Goal: Task Accomplishment & Management: Complete application form

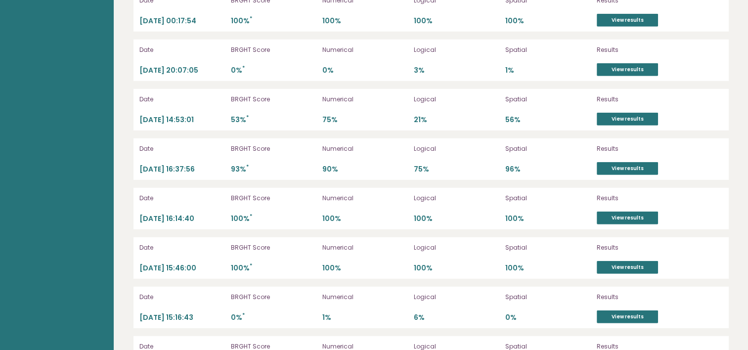
scroll to position [2890, 0]
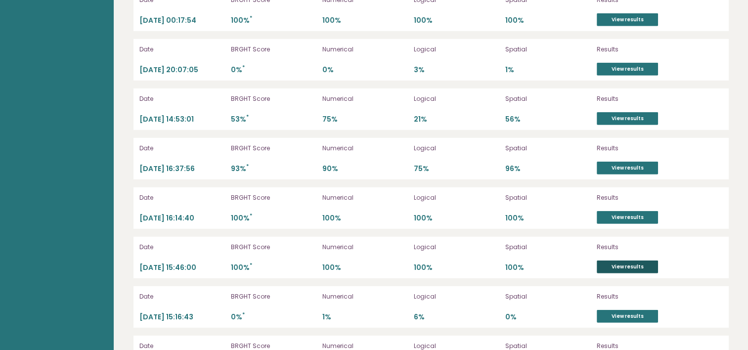
click at [597, 262] on link "View results" at bounding box center [626, 266] width 61 height 13
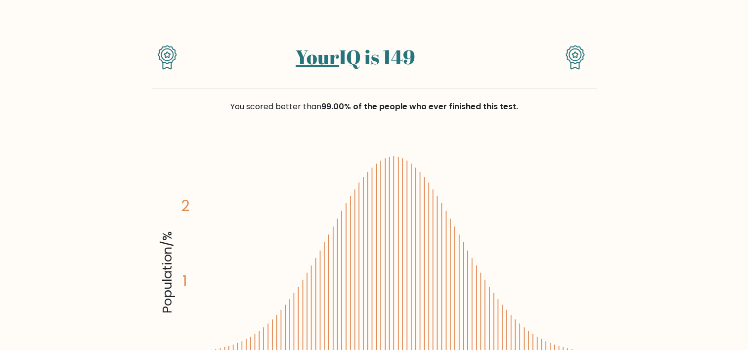
scroll to position [6, 0]
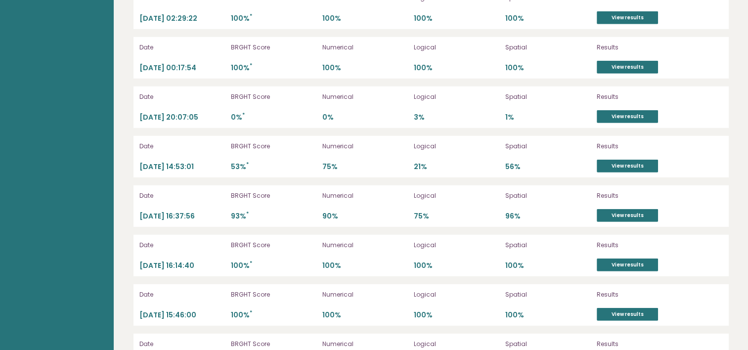
scroll to position [2896, 0]
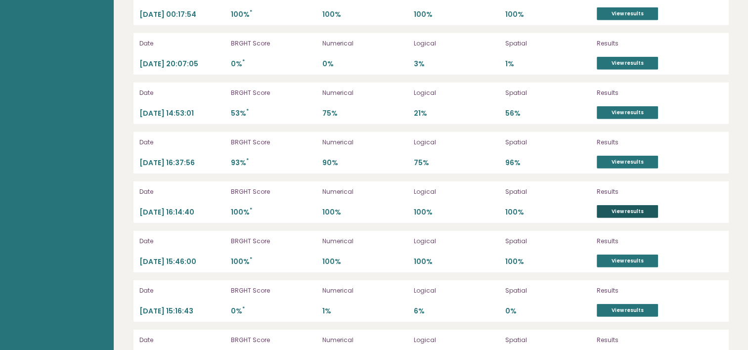
click at [625, 205] on link "View results" at bounding box center [626, 211] width 61 height 13
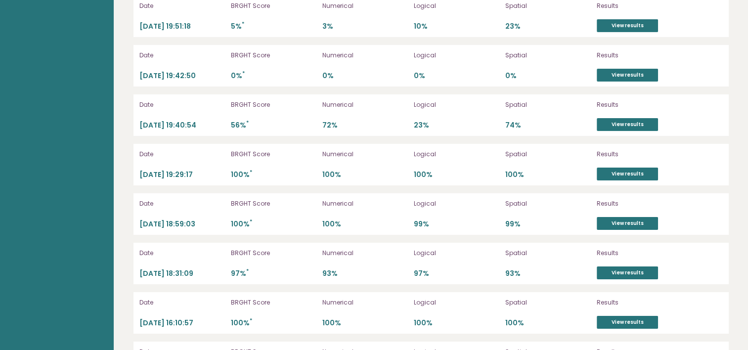
scroll to position [3437, 0]
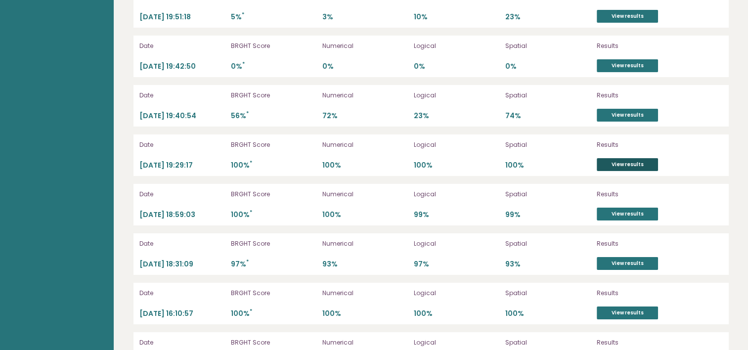
click at [612, 163] on link "View results" at bounding box center [626, 164] width 61 height 13
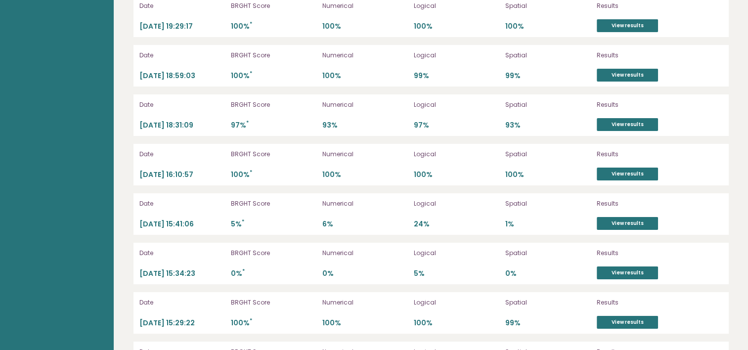
scroll to position [3583, 0]
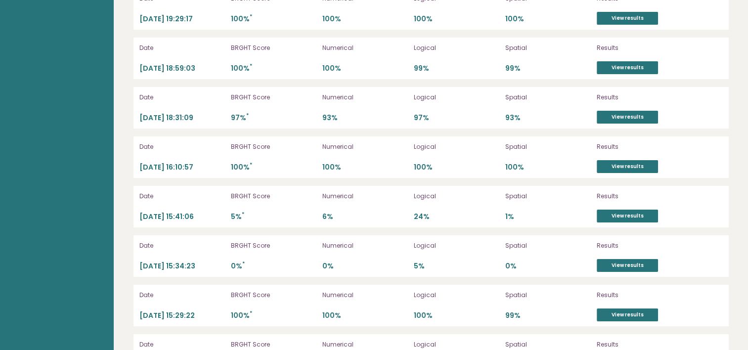
click at [604, 152] on div "Results View results" at bounding box center [648, 157] width 104 height 32
click at [603, 160] on link "View results" at bounding box center [626, 166] width 61 height 13
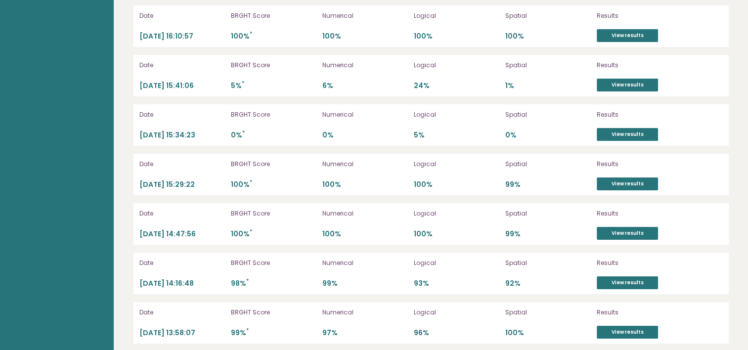
scroll to position [3717, 0]
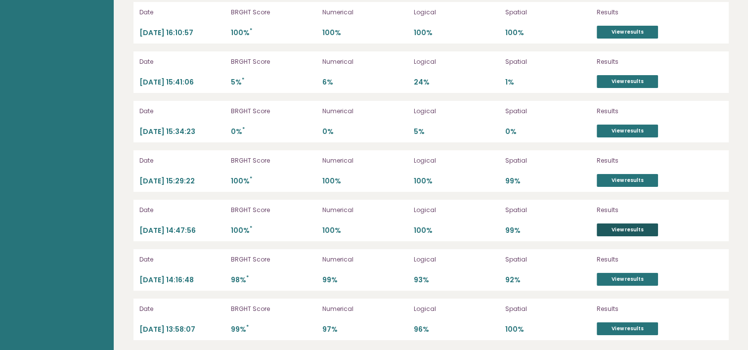
click at [631, 223] on link "View results" at bounding box center [626, 229] width 61 height 13
click at [642, 185] on div "Date 2025-06-21 15:29:22 BRGHT Score 100% * Numerical 100% Logical 100% Spatial…" at bounding box center [430, 171] width 595 height 42
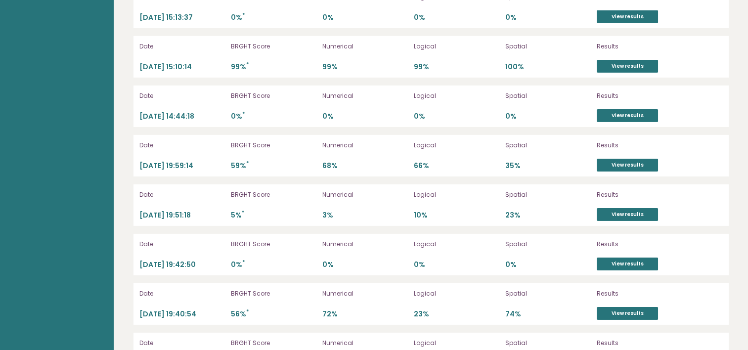
scroll to position [3234, 0]
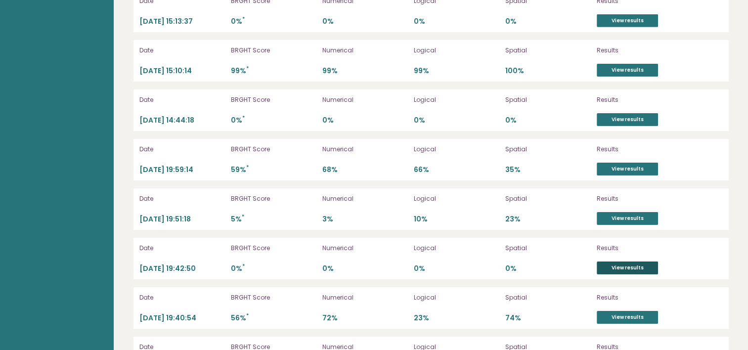
click at [622, 267] on link "View results" at bounding box center [626, 267] width 61 height 13
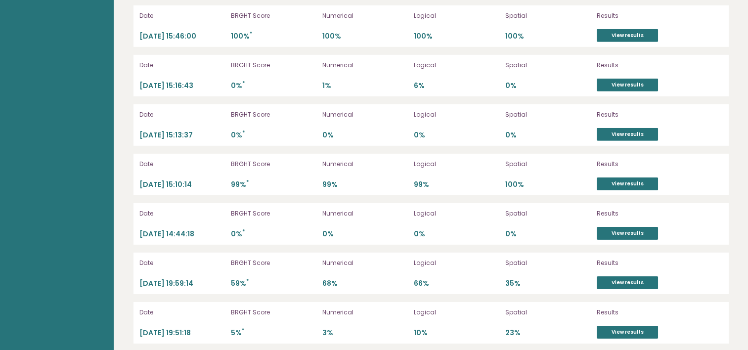
scroll to position [3120, 0]
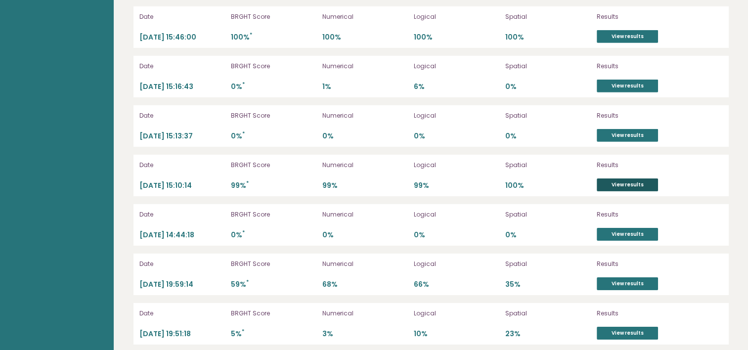
click at [632, 178] on link "View results" at bounding box center [626, 184] width 61 height 13
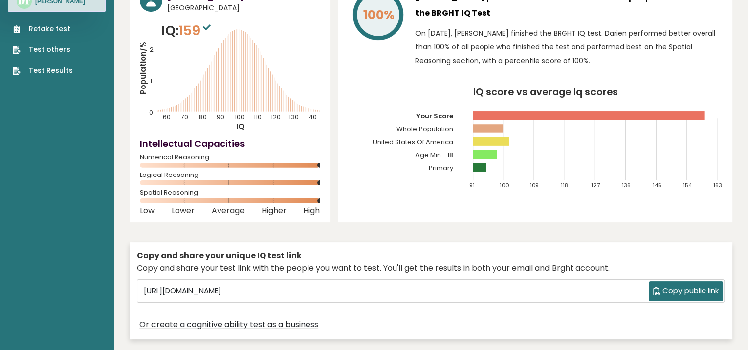
scroll to position [0, 0]
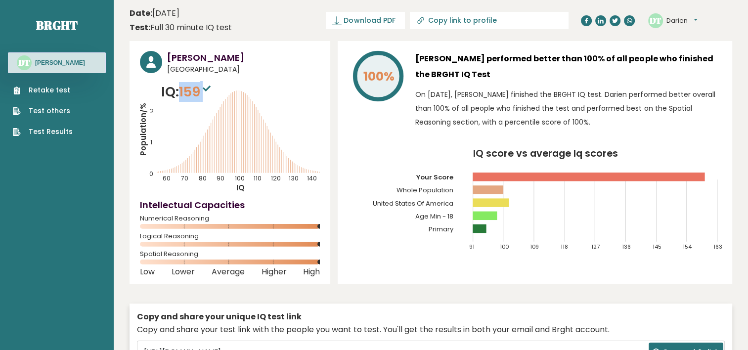
drag, startPoint x: 180, startPoint y: 92, endPoint x: 210, endPoint y: 90, distance: 29.7
click at [210, 90] on p "IQ: 159" at bounding box center [187, 92] width 52 height 20
drag, startPoint x: 210, startPoint y: 90, endPoint x: 389, endPoint y: 130, distance: 183.9
click at [389, 130] on div "100%" at bounding box center [377, 92] width 59 height 83
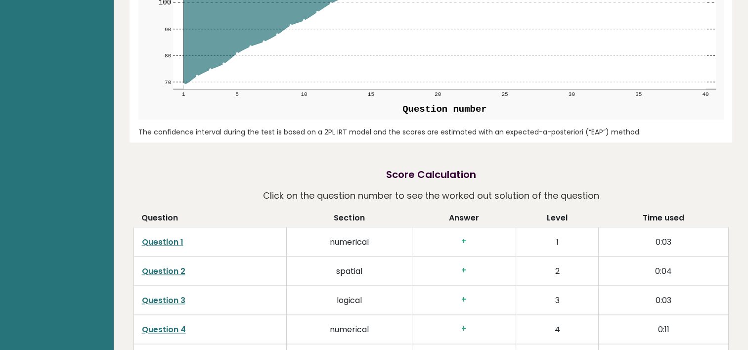
scroll to position [1360, 0]
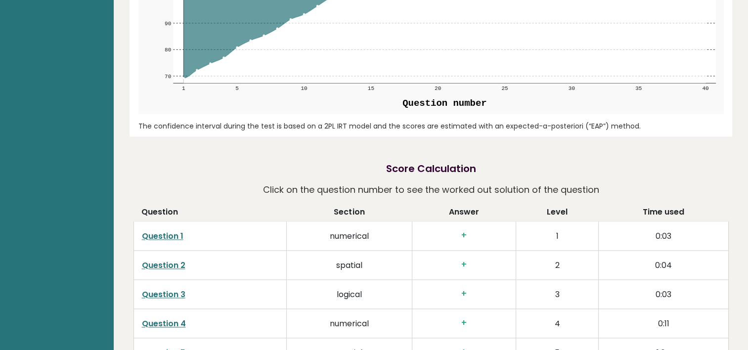
click at [159, 231] on link "Question 1" at bounding box center [163, 235] width 42 height 11
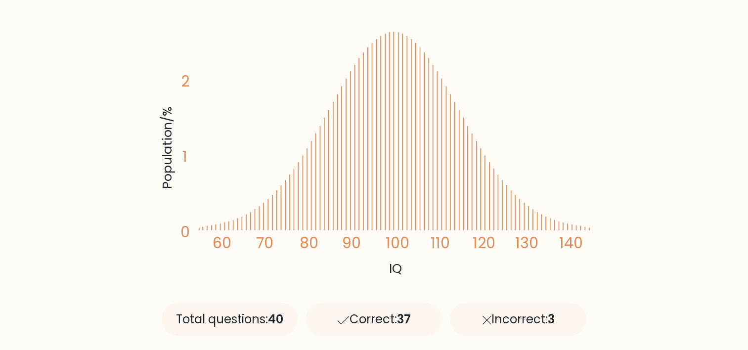
scroll to position [184, 0]
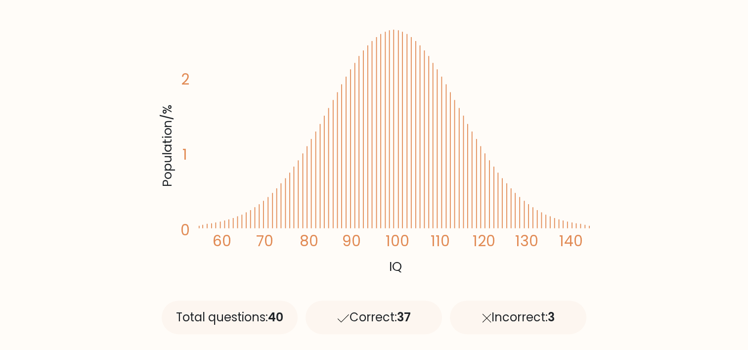
drag, startPoint x: 30, startPoint y: 5, endPoint x: 87, endPoint y: 101, distance: 111.4
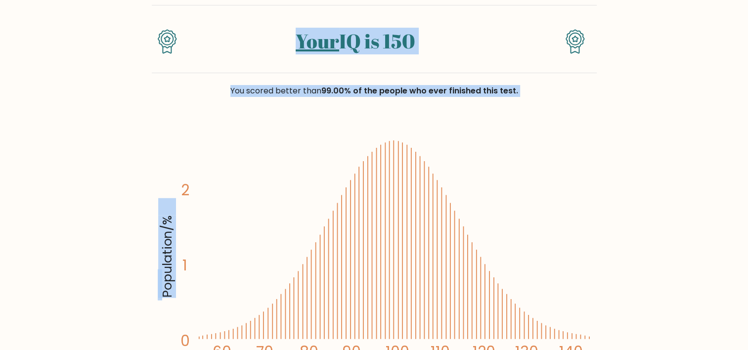
scroll to position [0, 0]
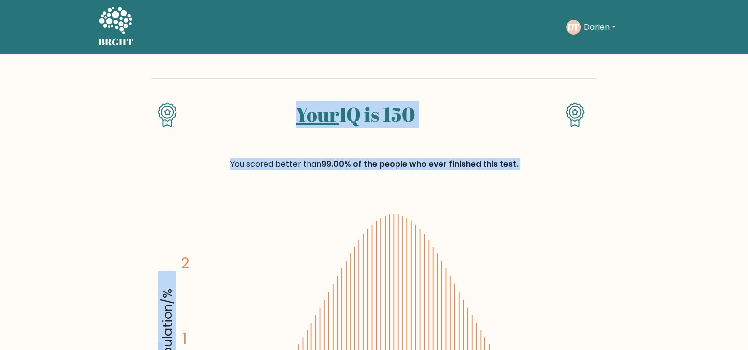
drag, startPoint x: 87, startPoint y: 101, endPoint x: 47, endPoint y: 128, distance: 48.7
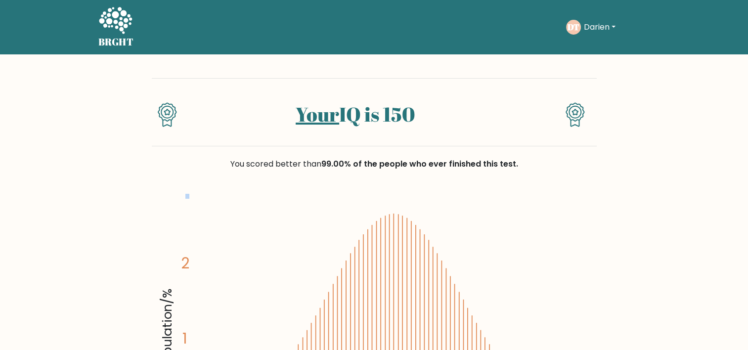
drag, startPoint x: 47, startPoint y: 128, endPoint x: 187, endPoint y: 246, distance: 182.4
click at [187, 246] on icon "Population/% IQ 0 1 2 60 70 80 90 100 110 120 130 140" at bounding box center [374, 327] width 433 height 267
click at [290, 217] on icon "Population/% IQ 0 1 2 60 70 80 90 100 110 120 130 140" at bounding box center [374, 327] width 433 height 267
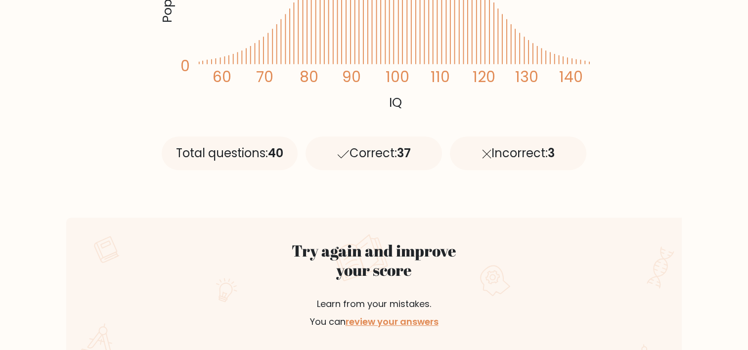
scroll to position [349, 0]
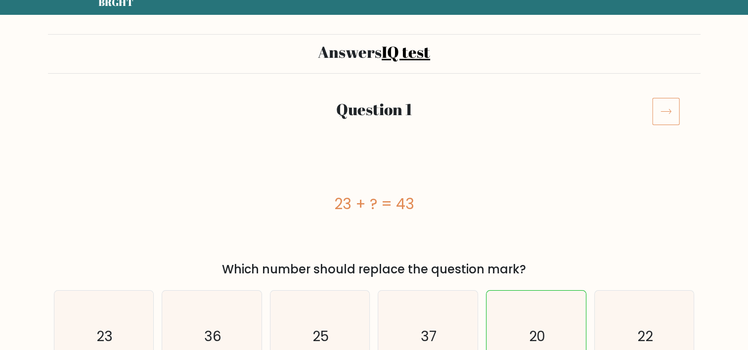
scroll to position [40, 0]
click at [672, 114] on icon at bounding box center [666, 111] width 28 height 28
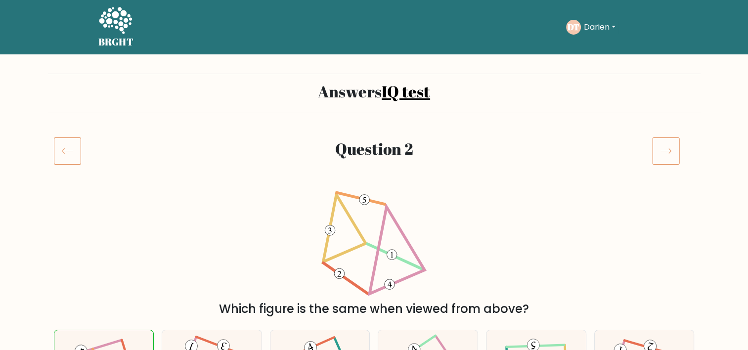
scroll to position [45, 0]
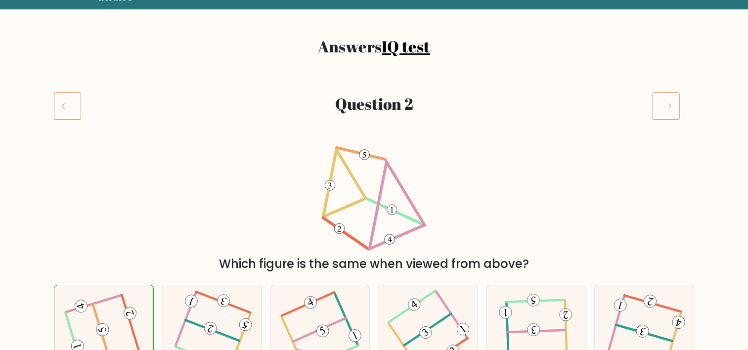
click at [658, 97] on icon at bounding box center [666, 106] width 28 height 28
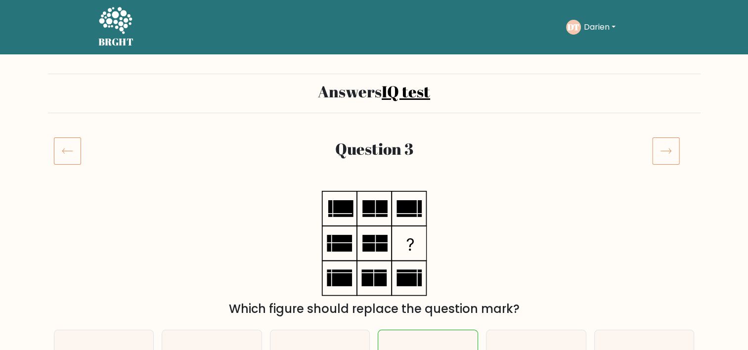
click at [659, 151] on icon at bounding box center [666, 151] width 28 height 28
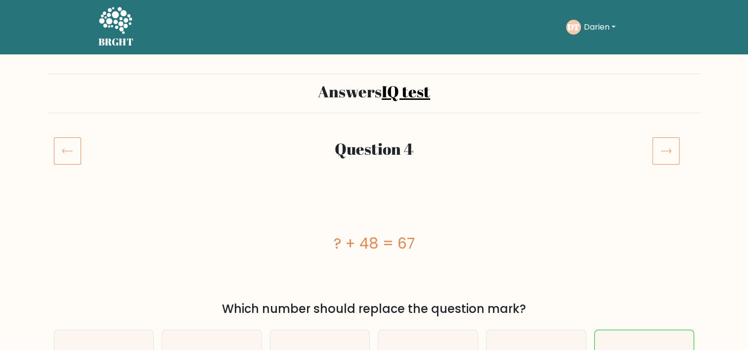
click at [659, 151] on icon at bounding box center [666, 151] width 28 height 28
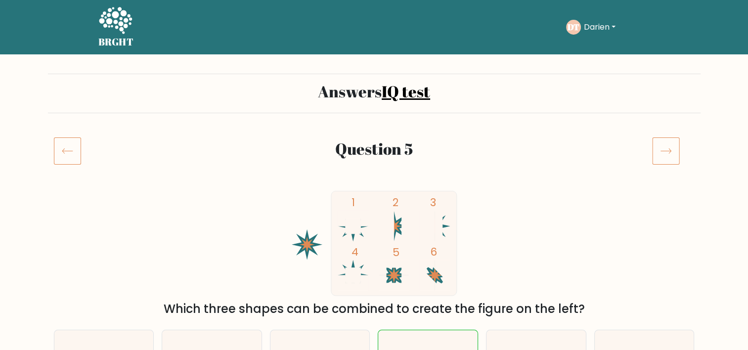
click at [660, 152] on icon at bounding box center [666, 151] width 28 height 28
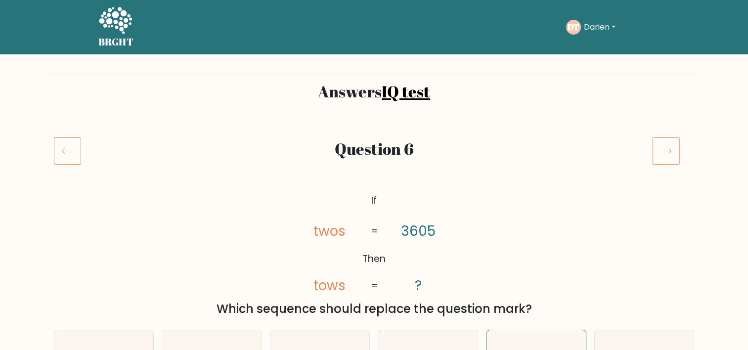
click at [662, 153] on icon at bounding box center [666, 151] width 28 height 28
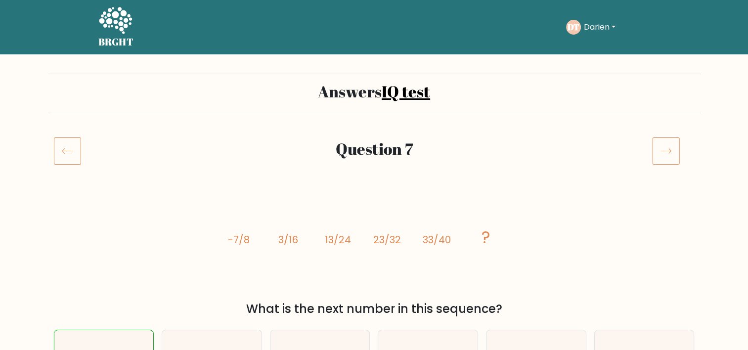
click at [662, 152] on icon at bounding box center [666, 151] width 28 height 28
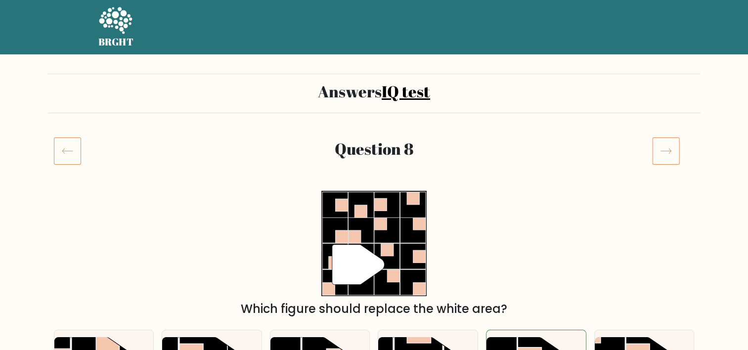
click at [662, 152] on icon at bounding box center [666, 151] width 28 height 28
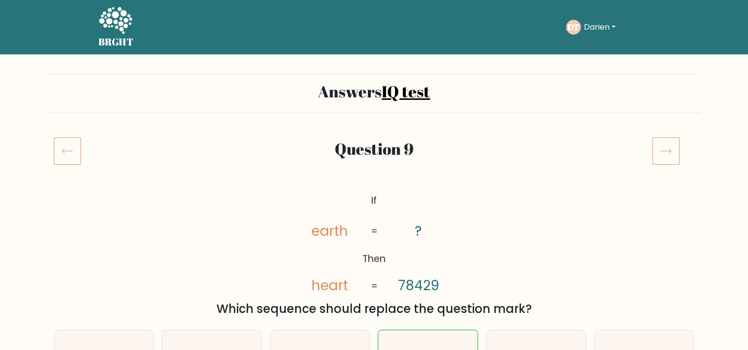
click at [662, 151] on icon at bounding box center [666, 151] width 28 height 28
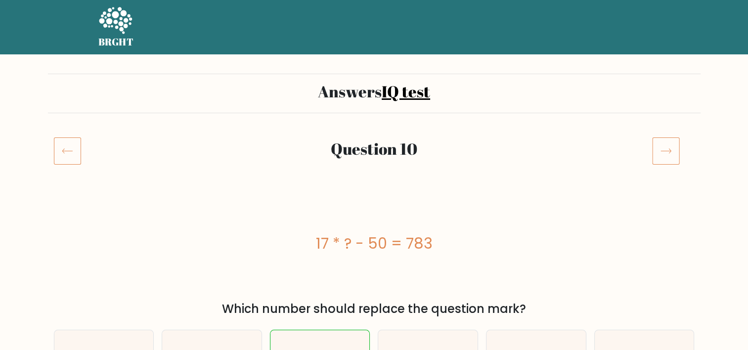
click at [662, 151] on icon at bounding box center [666, 151] width 28 height 28
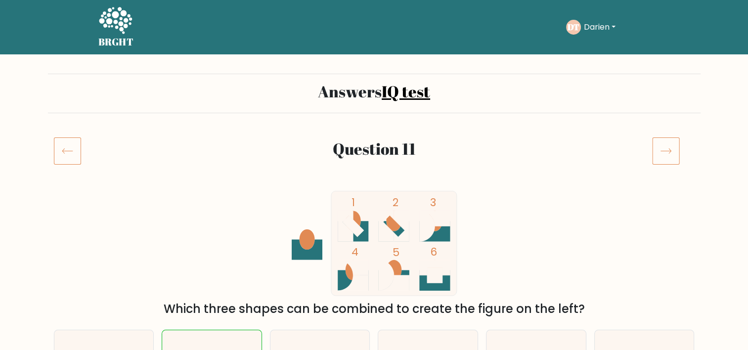
click at [659, 151] on icon at bounding box center [666, 151] width 28 height 28
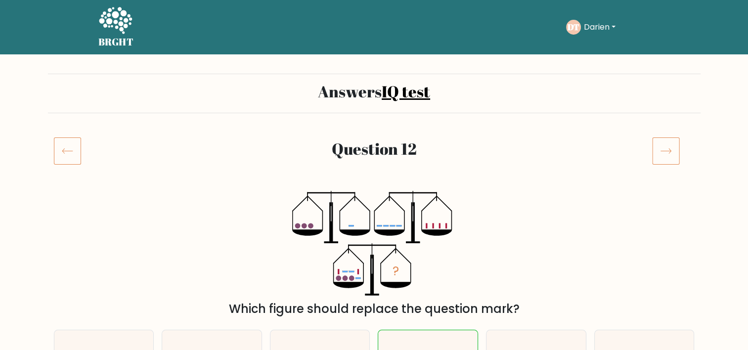
click at [657, 149] on icon at bounding box center [666, 151] width 28 height 28
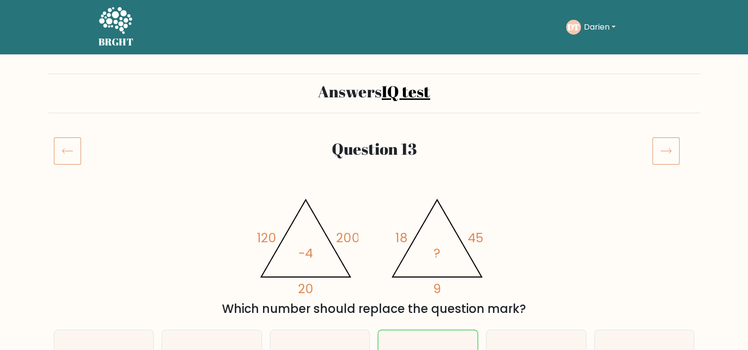
click at [659, 151] on icon at bounding box center [666, 151] width 28 height 28
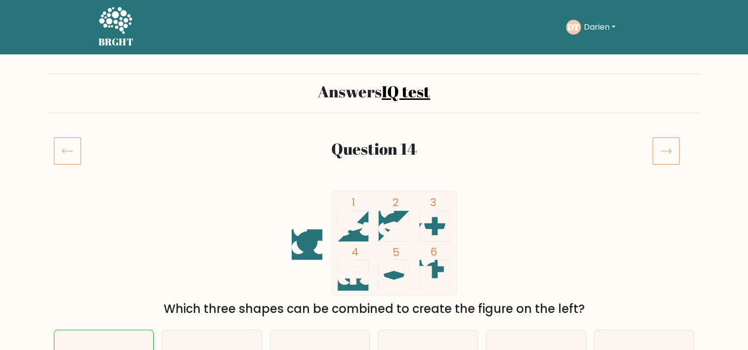
click at [659, 151] on icon at bounding box center [666, 151] width 28 height 28
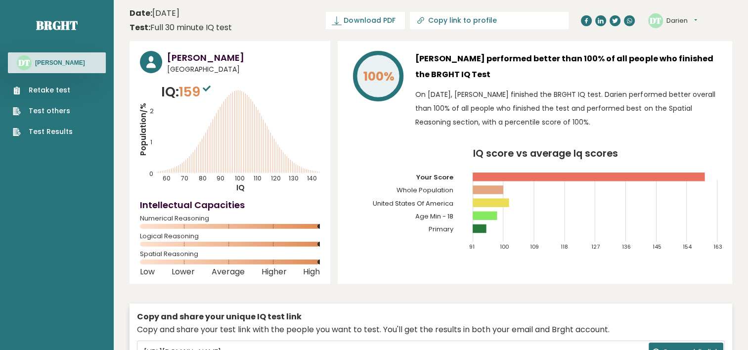
click at [690, 20] on button "Darien" at bounding box center [681, 21] width 31 height 10
click at [710, 35] on link "Dashboard" at bounding box center [692, 36] width 50 height 13
click at [688, 16] on button "Darien" at bounding box center [681, 21] width 31 height 10
click at [700, 52] on link "Profile" at bounding box center [692, 50] width 50 height 14
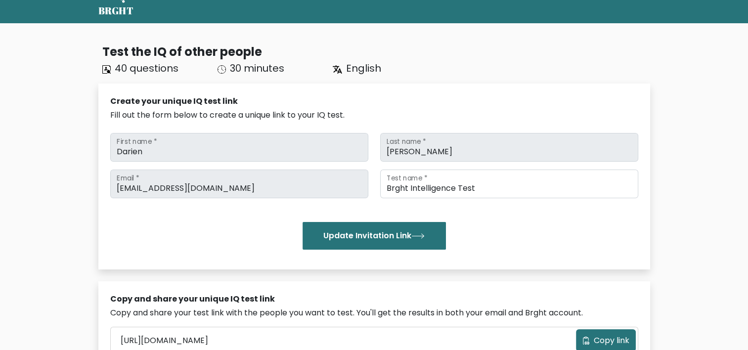
scroll to position [32, 0]
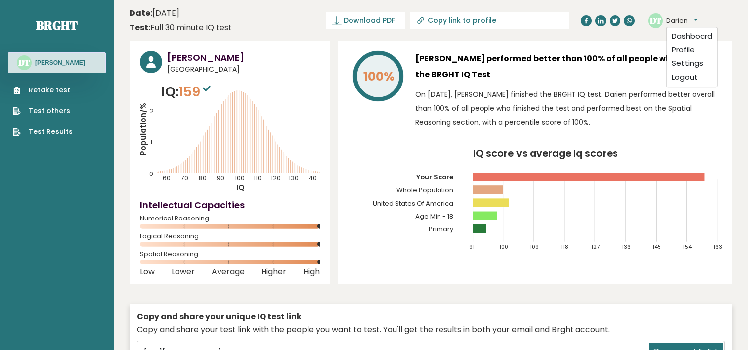
click at [688, 22] on button "Darien" at bounding box center [681, 21] width 31 height 10
click at [682, 68] on link "Settings" at bounding box center [692, 64] width 50 height 14
click at [63, 89] on link "Retake test" at bounding box center [43, 90] width 60 height 10
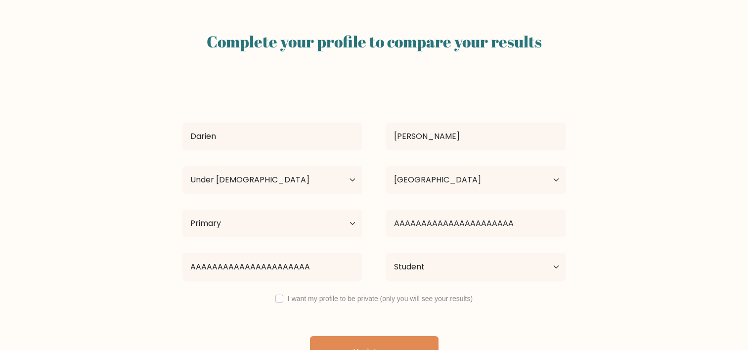
select select "min_18"
select select "US"
select select "primary"
select select "student"
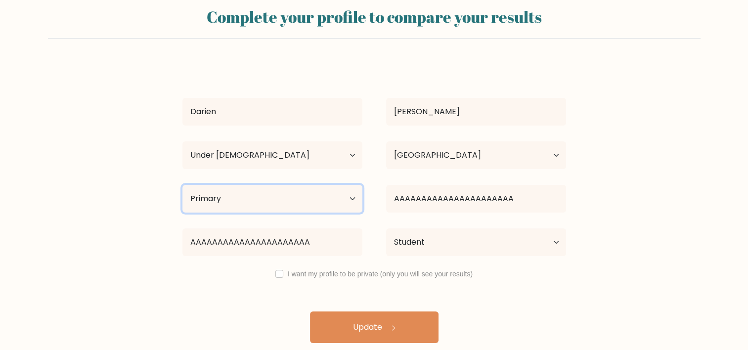
click at [226, 202] on select "Highest education level No schooling Primary Lower Secondary Upper Secondary Oc…" at bounding box center [272, 199] width 180 height 28
click at [278, 192] on select "Highest education level No schooling Primary Lower Secondary Upper Secondary Oc…" at bounding box center [272, 199] width 180 height 28
click at [285, 197] on select "Highest education level No schooling Primary Lower Secondary Upper Secondary Oc…" at bounding box center [272, 199] width 180 height 28
click at [286, 202] on select "Highest education level No schooling Primary Lower Secondary Upper Secondary Oc…" at bounding box center [272, 199] width 180 height 28
click at [277, 162] on select "Age Under [DEMOGRAPHIC_DATA] [DEMOGRAPHIC_DATA] [DEMOGRAPHIC_DATA] [DEMOGRAPHIC…" at bounding box center [272, 155] width 180 height 28
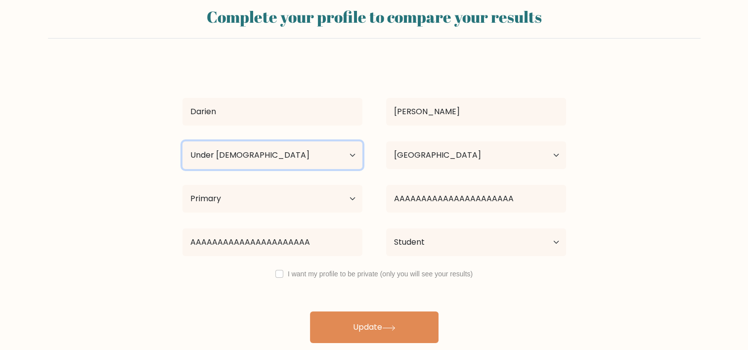
click at [313, 154] on select "Age Under [DEMOGRAPHIC_DATA] [DEMOGRAPHIC_DATA] [DEMOGRAPHIC_DATA] [DEMOGRAPHIC…" at bounding box center [272, 155] width 180 height 28
click at [410, 158] on select "Country [GEOGRAPHIC_DATA] [GEOGRAPHIC_DATA] [GEOGRAPHIC_DATA] [US_STATE] [GEOGR…" at bounding box center [476, 155] width 180 height 28
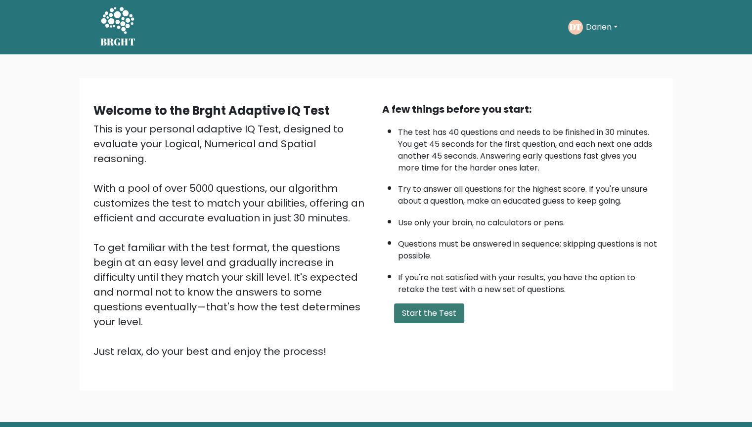
click at [428, 310] on button "Start the Test" at bounding box center [429, 313] width 70 height 20
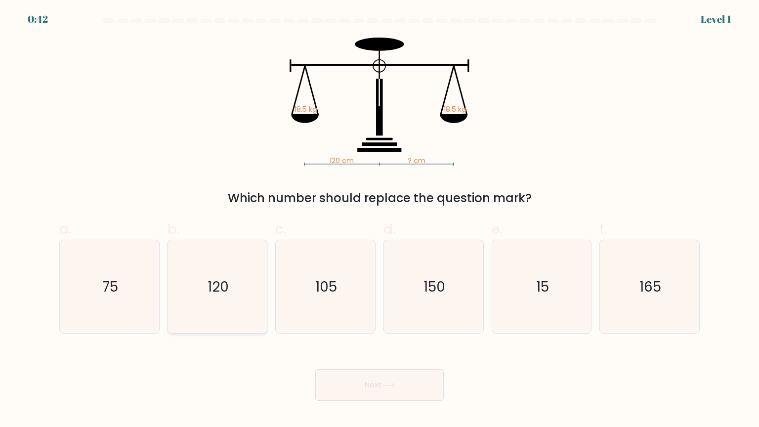
click at [244, 291] on icon "120" at bounding box center [217, 286] width 93 height 93
click at [379, 220] on input "b. 120" at bounding box center [379, 216] width 0 height 6
radio input "true"
click at [378, 386] on button "Next" at bounding box center [379, 385] width 128 height 32
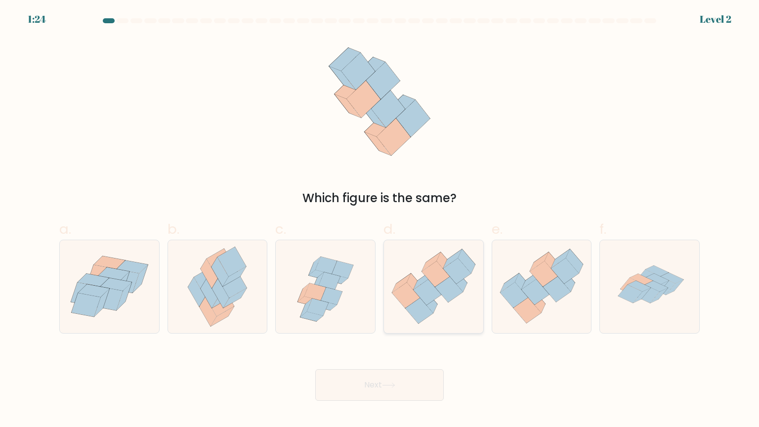
click at [406, 310] on icon at bounding box center [433, 286] width 99 height 85
click at [380, 220] on input "d." at bounding box center [379, 216] width 0 height 6
radio input "true"
click at [366, 388] on button "Next" at bounding box center [379, 385] width 128 height 32
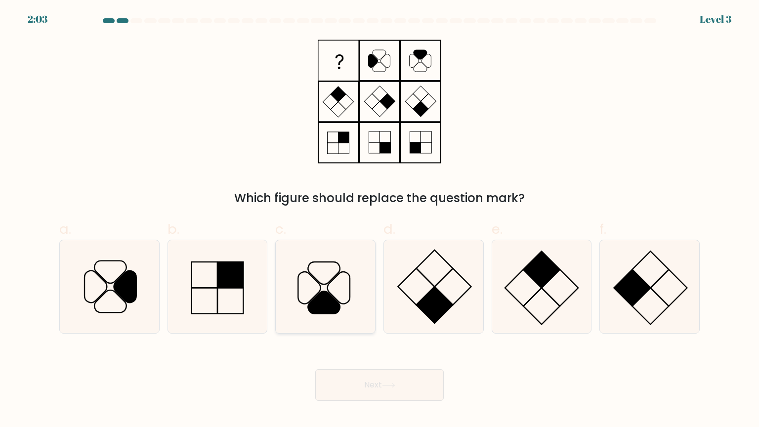
click at [332, 277] on icon at bounding box center [325, 286] width 93 height 93
click at [379, 220] on input "c." at bounding box center [379, 216] width 0 height 6
radio input "true"
click at [350, 375] on button "Next" at bounding box center [379, 385] width 128 height 32
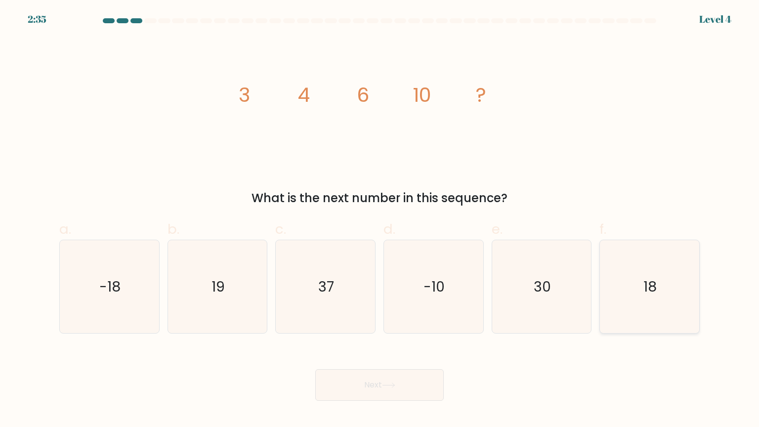
click at [643, 281] on icon "18" at bounding box center [649, 286] width 93 height 93
click at [380, 220] on input "f. 18" at bounding box center [379, 216] width 0 height 6
radio input "true"
click at [367, 382] on button "Next" at bounding box center [379, 385] width 128 height 32
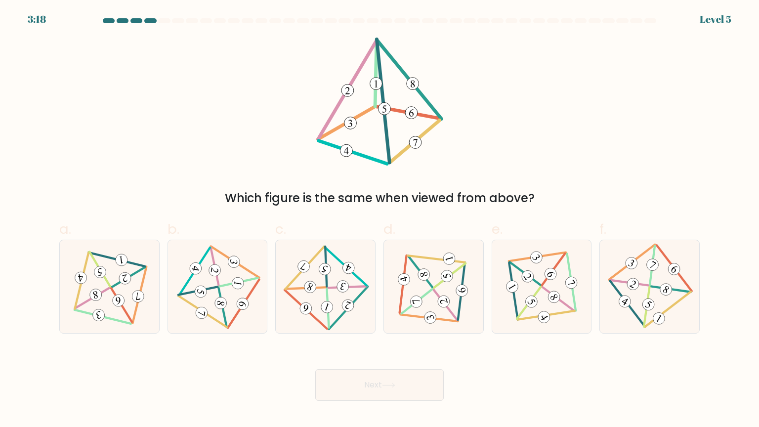
click at [193, 387] on div "Next" at bounding box center [379, 372] width 652 height 55
click at [205, 312] on 707 at bounding box center [202, 313] width 14 height 14
click at [379, 220] on input "b." at bounding box center [379, 216] width 0 height 6
radio input "true"
click at [382, 391] on button "Next" at bounding box center [379, 385] width 128 height 32
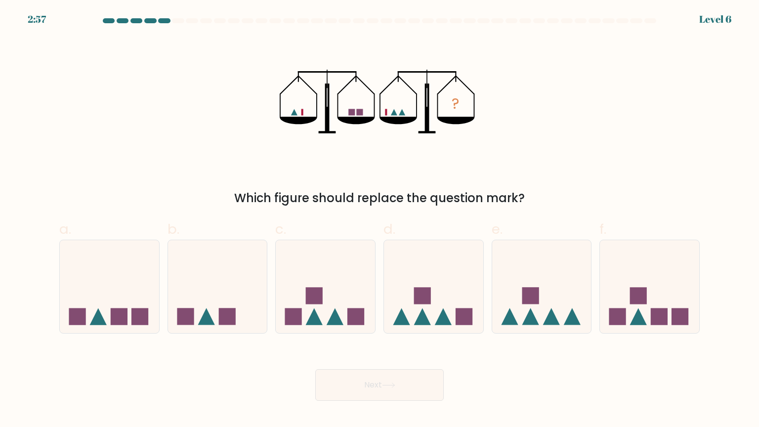
click at [200, 373] on div "Next" at bounding box center [379, 372] width 652 height 55
click at [211, 278] on icon at bounding box center [217, 287] width 99 height 82
click at [379, 220] on input "b." at bounding box center [379, 216] width 0 height 6
radio input "true"
click at [390, 391] on button "Next" at bounding box center [379, 385] width 128 height 32
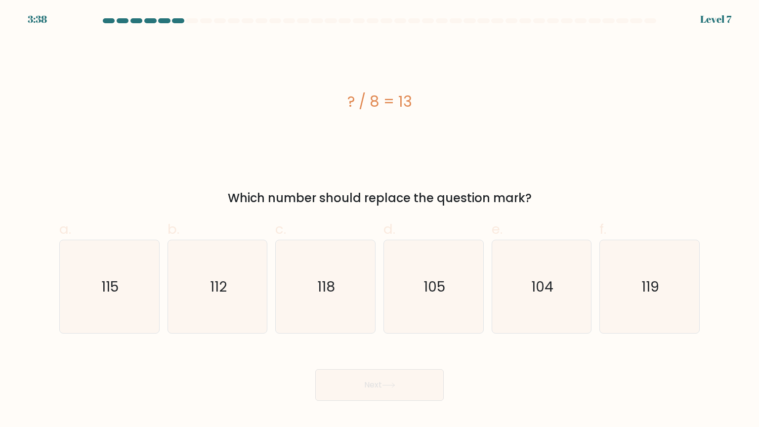
click at [219, 383] on div "Next" at bounding box center [379, 372] width 652 height 55
click at [524, 275] on icon "104" at bounding box center [541, 286] width 93 height 93
click at [380, 220] on input "e. 104" at bounding box center [379, 216] width 0 height 6
radio input "true"
click at [382, 381] on button "Next" at bounding box center [379, 385] width 128 height 32
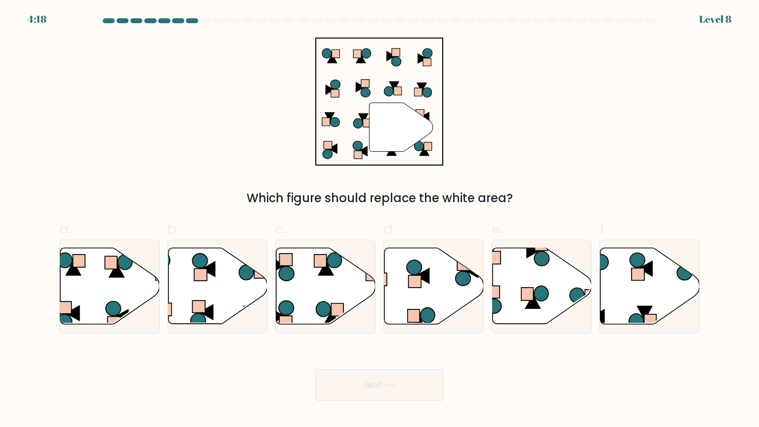
click at [210, 378] on div "Next" at bounding box center [379, 372] width 652 height 55
click at [444, 282] on icon at bounding box center [433, 286] width 99 height 76
click at [380, 220] on input "d." at bounding box center [379, 216] width 0 height 6
radio input "true"
click at [391, 393] on button "Next" at bounding box center [379, 385] width 128 height 32
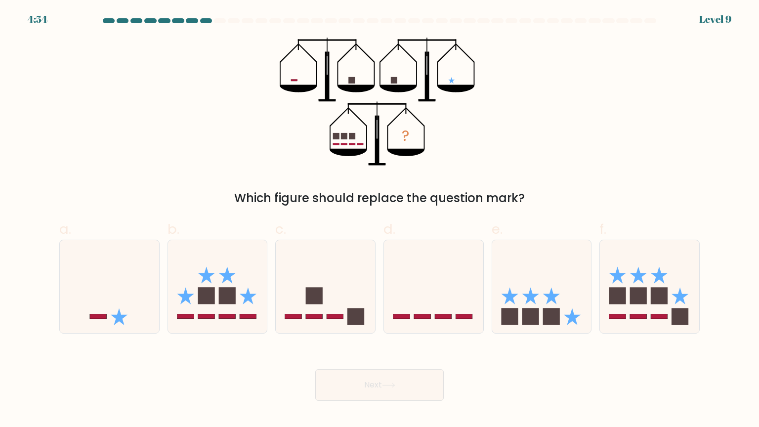
click at [229, 389] on div "Next" at bounding box center [379, 372] width 652 height 55
click at [554, 286] on icon at bounding box center [541, 287] width 99 height 82
click at [380, 220] on input "e." at bounding box center [379, 216] width 0 height 6
radio input "true"
click at [378, 385] on button "Next" at bounding box center [379, 385] width 128 height 32
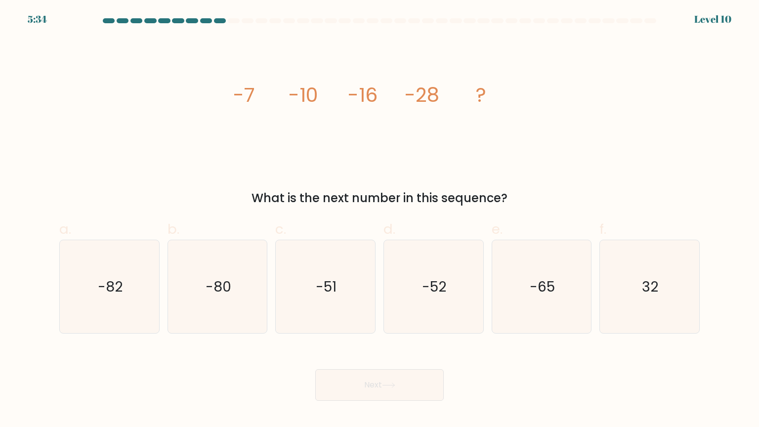
click at [210, 378] on div "Next" at bounding box center [379, 372] width 652 height 55
click at [422, 275] on icon "-52" at bounding box center [433, 286] width 93 height 93
click at [380, 220] on input "d. -52" at bounding box center [379, 216] width 0 height 6
radio input "true"
click at [376, 386] on button "Next" at bounding box center [379, 385] width 128 height 32
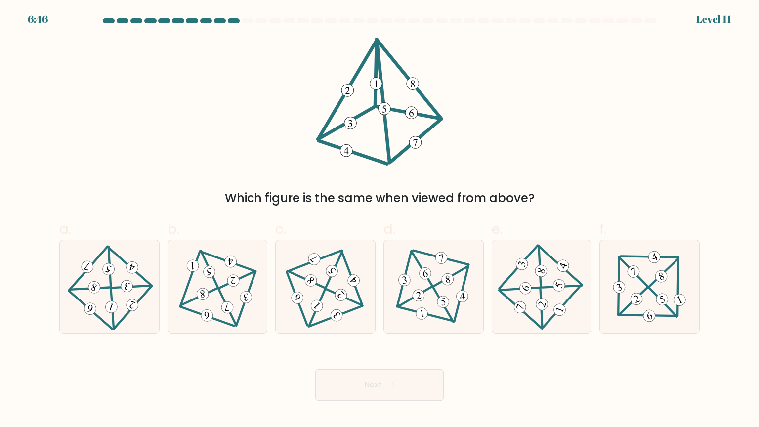
click at [197, 371] on div "Next" at bounding box center [379, 372] width 652 height 55
click at [337, 300] on 705 at bounding box center [341, 295] width 17 height 17
click at [379, 220] on input "c." at bounding box center [379, 216] width 0 height 6
radio input "true"
click at [401, 390] on button "Next" at bounding box center [379, 385] width 128 height 32
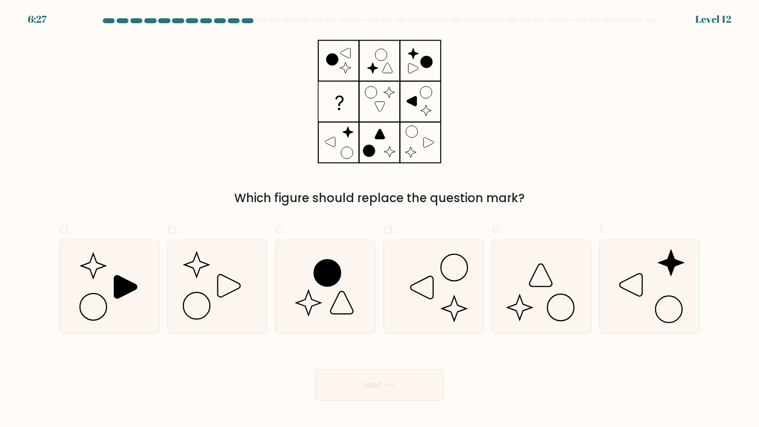
click at [165, 390] on div "Next" at bounding box center [379, 372] width 652 height 55
click at [79, 290] on icon at bounding box center [109, 286] width 93 height 93
click at [379, 220] on input "a." at bounding box center [379, 216] width 0 height 6
radio input "true"
click at [365, 390] on button "Next" at bounding box center [379, 385] width 128 height 32
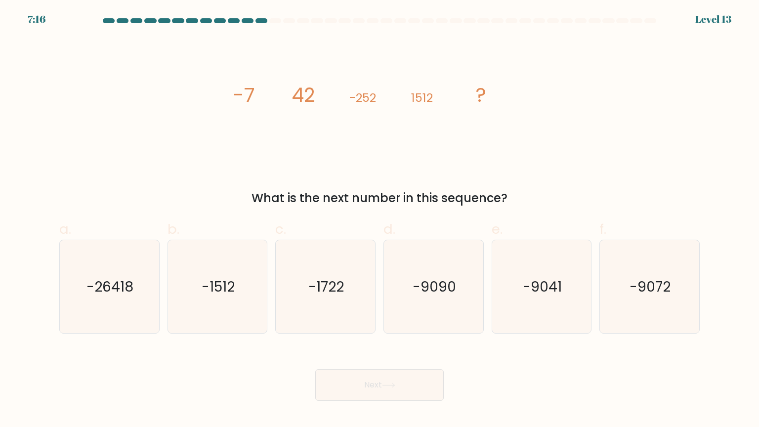
click at [221, 383] on div "Next" at bounding box center [379, 372] width 652 height 55
click at [249, 269] on icon "-1512" at bounding box center [217, 286] width 93 height 93
click at [379, 220] on input "b. -1512" at bounding box center [379, 216] width 0 height 6
radio input "true"
click at [639, 311] on icon "-9072" at bounding box center [649, 286] width 93 height 93
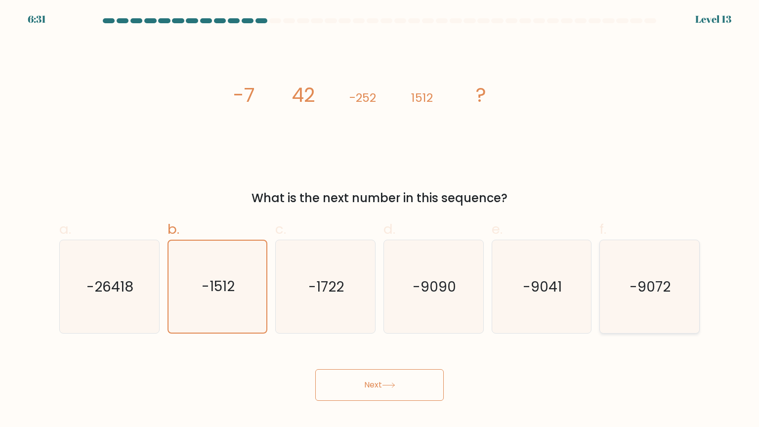
click at [380, 220] on input "f. -9072" at bounding box center [379, 216] width 0 height 6
radio input "true"
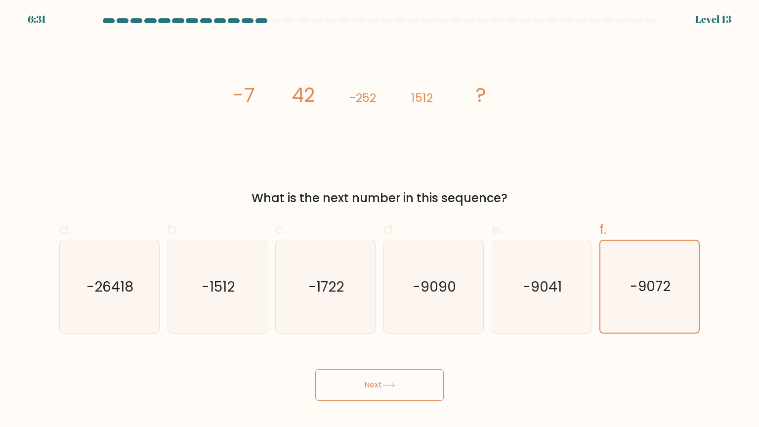
click at [403, 388] on button "Next" at bounding box center [379, 385] width 128 height 32
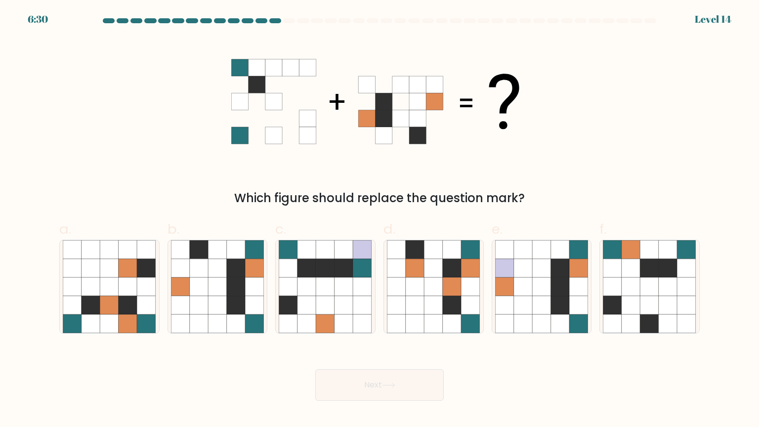
click at [182, 411] on body "6:30 Level 14" at bounding box center [379, 213] width 759 height 427
click at [223, 298] on icon at bounding box center [217, 304] width 19 height 19
click at [379, 220] on input "b." at bounding box center [379, 216] width 0 height 6
radio input "true"
click at [409, 383] on button "Next" at bounding box center [379, 385] width 128 height 32
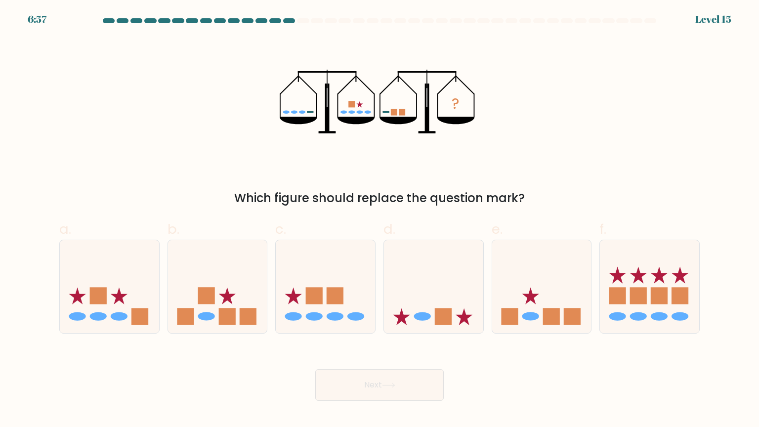
click at [275, 383] on div "Next" at bounding box center [379, 372] width 652 height 55
click at [537, 282] on icon at bounding box center [541, 287] width 99 height 82
click at [380, 220] on input "e." at bounding box center [379, 216] width 0 height 6
radio input "true"
click at [370, 394] on button "Next" at bounding box center [379, 385] width 128 height 32
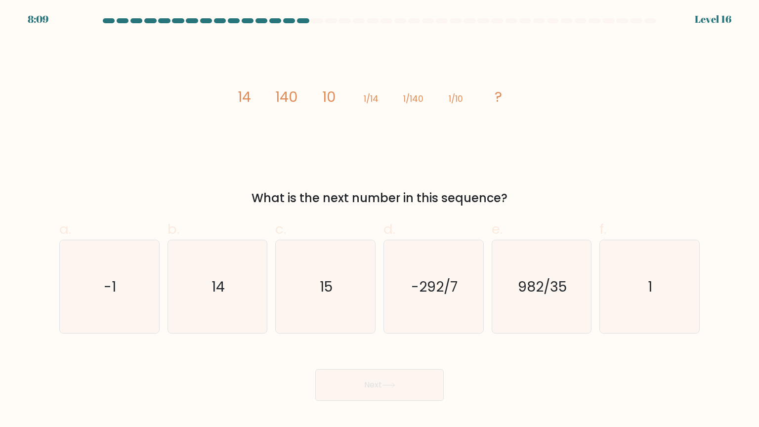
click at [207, 372] on div "Next" at bounding box center [379, 372] width 652 height 55
click at [223, 281] on text "14" at bounding box center [217, 286] width 13 height 20
click at [379, 220] on input "b. 14" at bounding box center [379, 216] width 0 height 6
radio input "true"
click at [333, 390] on button "Next" at bounding box center [379, 385] width 128 height 32
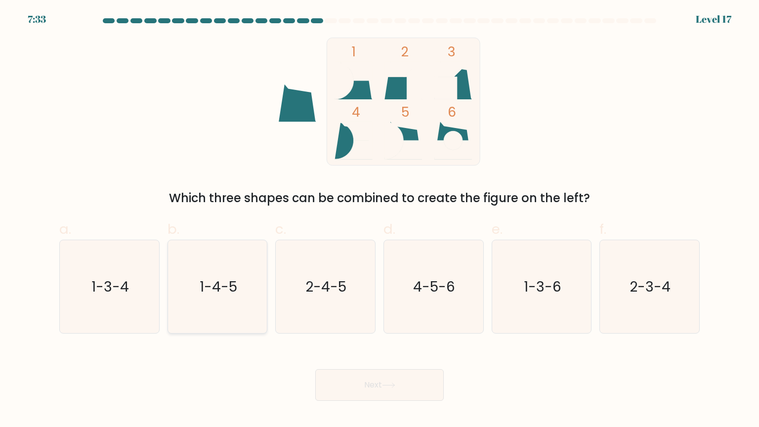
click at [219, 294] on text "1-4-5" at bounding box center [219, 286] width 38 height 20
click at [379, 220] on input "b. 1-4-5" at bounding box center [379, 216] width 0 height 6
radio input "true"
click at [369, 397] on button "Next" at bounding box center [379, 385] width 128 height 32
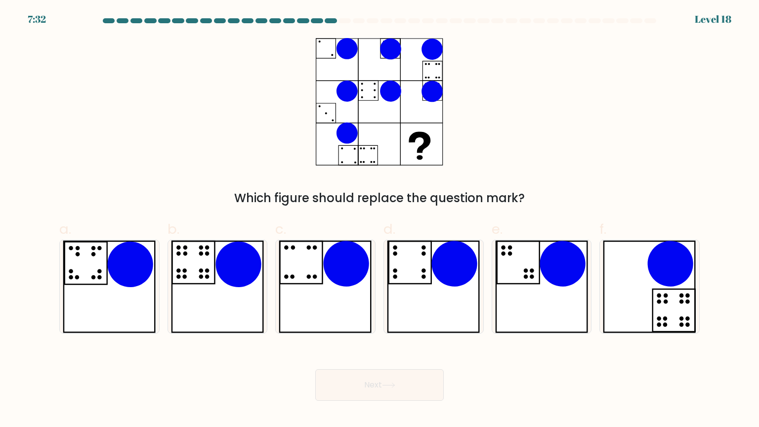
click at [211, 374] on div "Next" at bounding box center [379, 372] width 652 height 55
click at [197, 302] on icon at bounding box center [217, 286] width 93 height 93
click at [379, 220] on input "b." at bounding box center [379, 216] width 0 height 6
radio input "true"
click at [334, 378] on button "Next" at bounding box center [379, 385] width 128 height 32
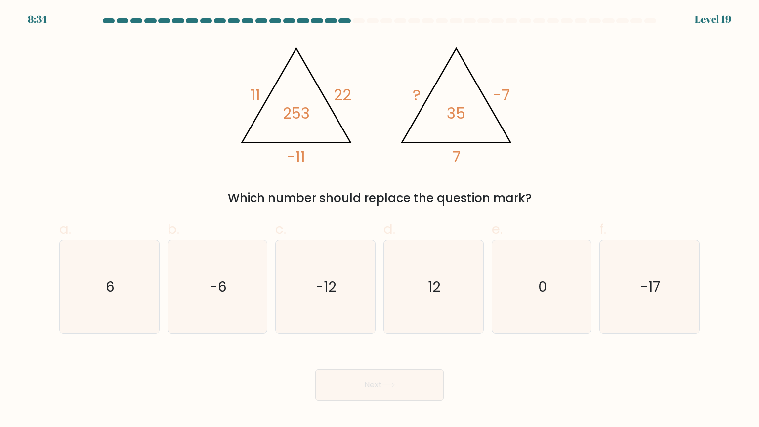
click at [221, 379] on div "Next" at bounding box center [379, 372] width 652 height 55
click at [232, 327] on icon "-6" at bounding box center [217, 286] width 93 height 93
click at [379, 220] on input "b. -6" at bounding box center [379, 216] width 0 height 6
radio input "true"
click at [368, 379] on button "Next" at bounding box center [379, 385] width 128 height 32
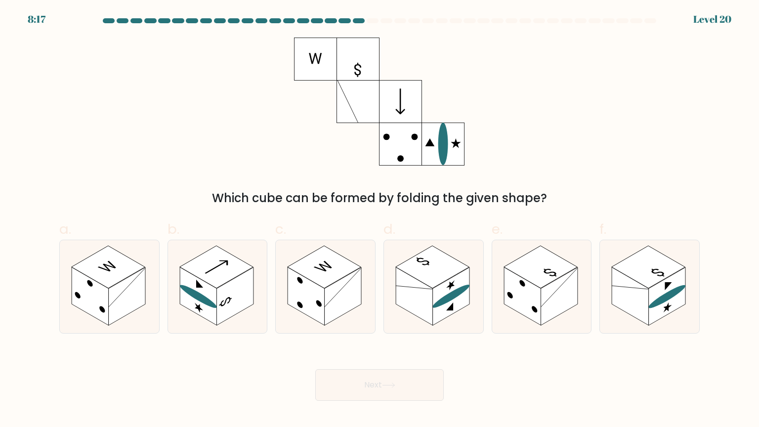
click at [251, 389] on div "Next" at bounding box center [379, 372] width 652 height 55
click at [102, 275] on rect at bounding box center [109, 267] width 74 height 42
click at [379, 220] on input "a." at bounding box center [379, 216] width 0 height 6
radio input "true"
click at [348, 382] on button "Next" at bounding box center [379, 385] width 128 height 32
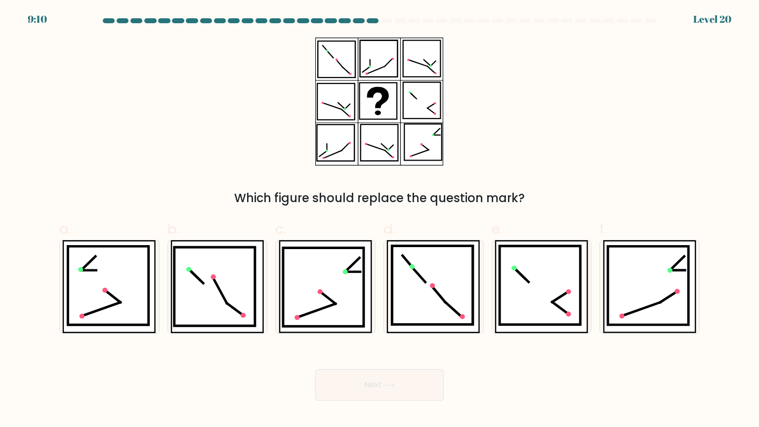
click at [219, 379] on div "Next" at bounding box center [379, 372] width 652 height 55
click at [701, 92] on div "Which figure should replace the question mark?" at bounding box center [379, 122] width 652 height 169
click at [212, 300] on icon at bounding box center [214, 286] width 81 height 79
click at [379, 220] on input "b." at bounding box center [379, 216] width 0 height 6
radio input "true"
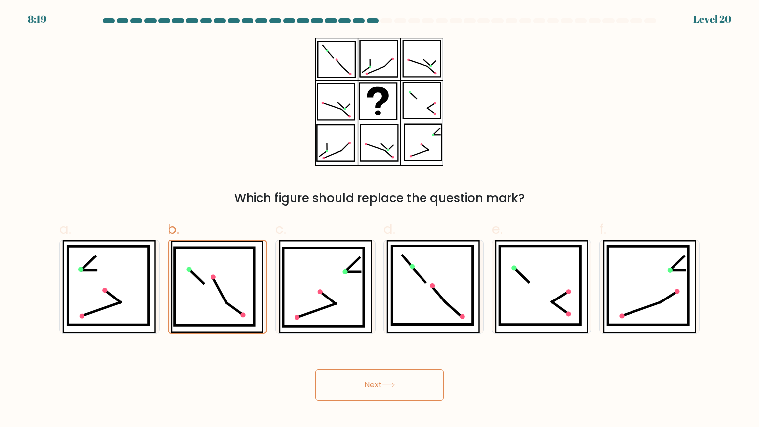
click at [352, 376] on button "Next" at bounding box center [379, 385] width 128 height 32
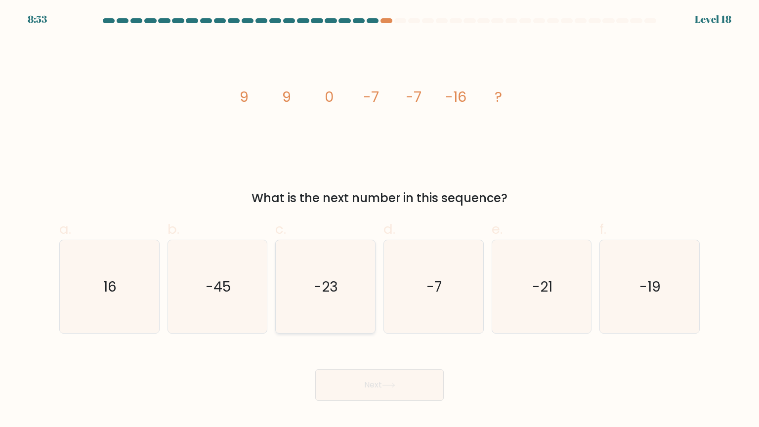
click at [325, 280] on text "-23" at bounding box center [326, 286] width 24 height 20
click at [379, 220] on input "c. -23" at bounding box center [379, 216] width 0 height 6
radio input "true"
click at [341, 381] on button "Next" at bounding box center [379, 385] width 128 height 32
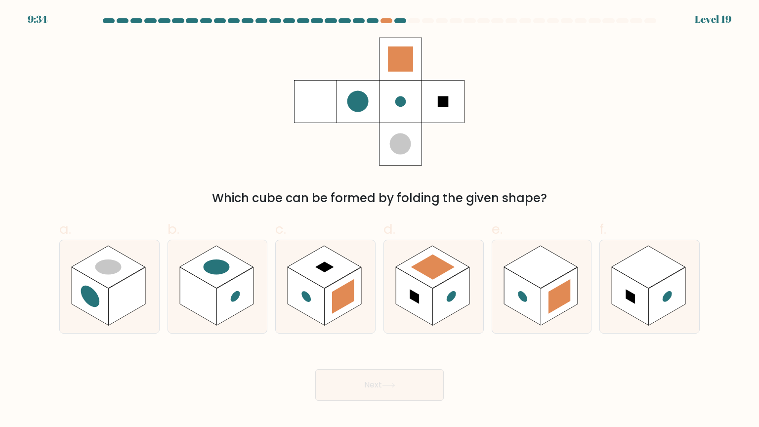
click at [243, 379] on div "Next" at bounding box center [379, 372] width 652 height 55
click at [113, 310] on rect at bounding box center [127, 296] width 37 height 58
click at [379, 220] on input "a." at bounding box center [379, 216] width 0 height 6
radio input "true"
click at [390, 382] on button "Next" at bounding box center [379, 385] width 128 height 32
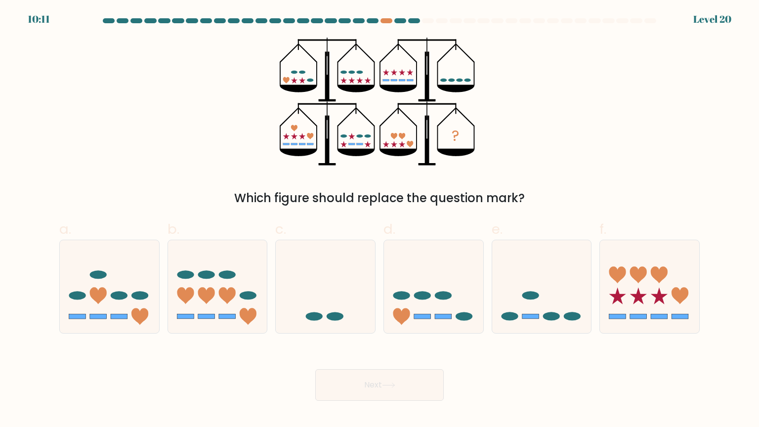
click at [243, 381] on div "Next" at bounding box center [379, 372] width 652 height 55
click at [536, 313] on icon at bounding box center [541, 287] width 99 height 82
click at [380, 220] on input "e." at bounding box center [379, 216] width 0 height 6
radio input "true"
click at [385, 385] on icon at bounding box center [388, 384] width 13 height 5
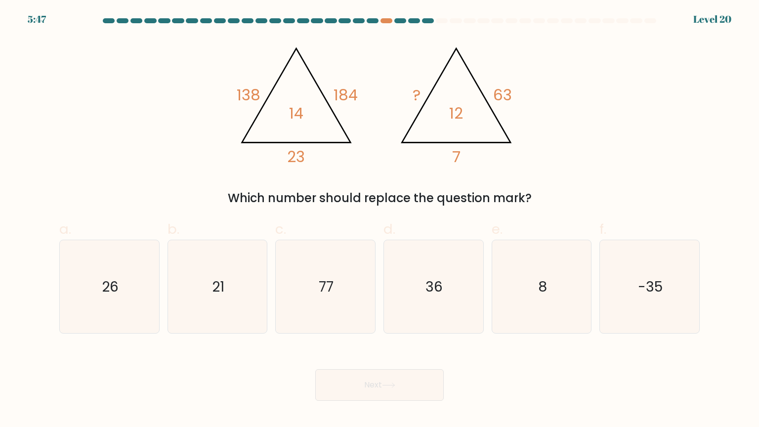
click at [483, 387] on div "Next" at bounding box center [379, 372] width 652 height 55
click at [243, 291] on icon "21" at bounding box center [217, 286] width 93 height 93
click at [379, 220] on input "b. 21" at bounding box center [379, 216] width 0 height 6
radio input "true"
click at [365, 377] on button "Next" at bounding box center [379, 385] width 128 height 32
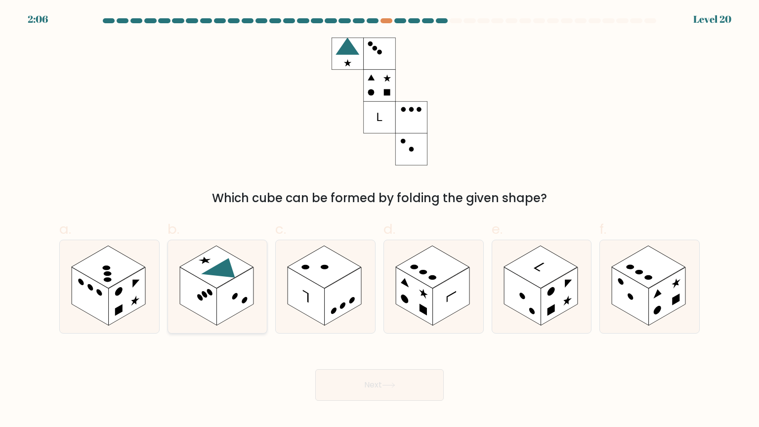
click at [222, 313] on rect at bounding box center [234, 296] width 37 height 58
click at [379, 220] on input "b." at bounding box center [379, 216] width 0 height 6
radio input "true"
click at [376, 390] on button "Next" at bounding box center [379, 385] width 128 height 32
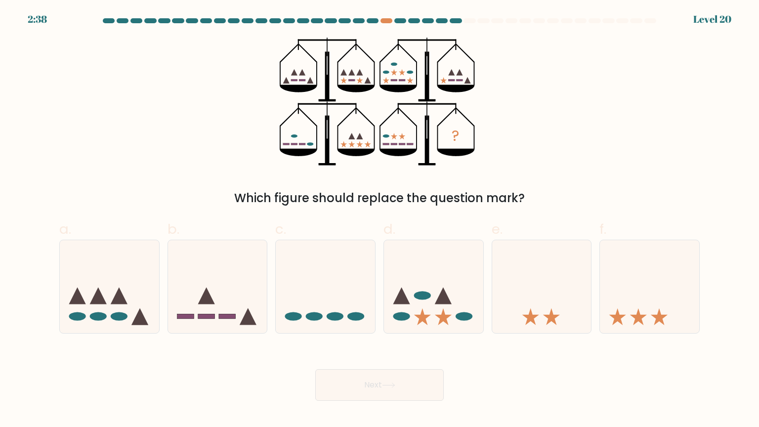
click at [230, 383] on div "Next" at bounding box center [379, 372] width 652 height 55
click at [244, 302] on icon at bounding box center [217, 287] width 99 height 82
click at [379, 220] on input "b." at bounding box center [379, 216] width 0 height 6
radio input "true"
click at [427, 275] on icon at bounding box center [433, 287] width 99 height 82
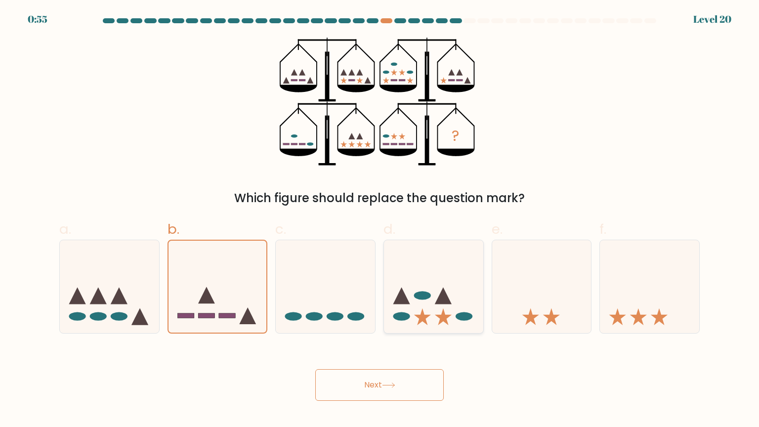
click at [380, 220] on input "d." at bounding box center [379, 216] width 0 height 6
radio input "true"
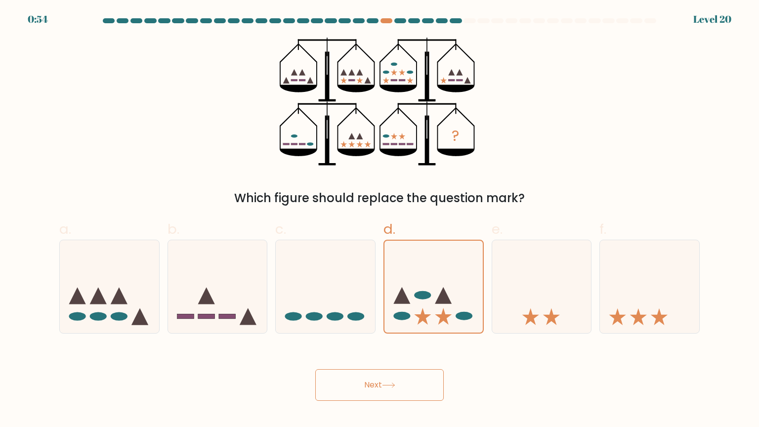
click at [378, 390] on button "Next" at bounding box center [379, 385] width 128 height 32
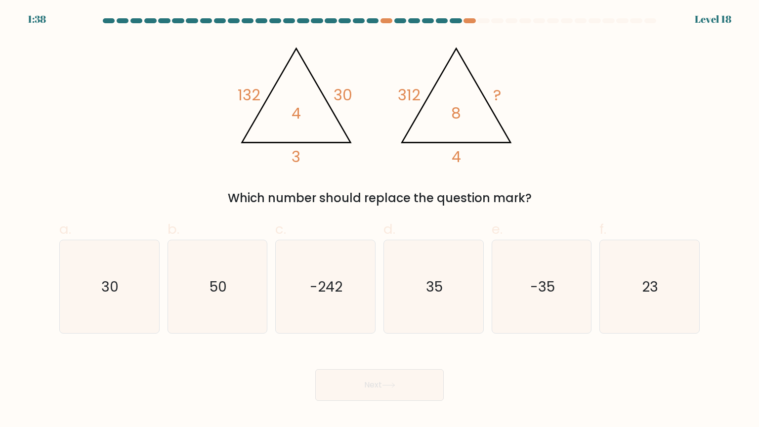
click at [250, 364] on div "Next" at bounding box center [379, 372] width 652 height 55
click at [446, 299] on icon "35" at bounding box center [433, 286] width 93 height 93
click at [380, 220] on input "d. 35" at bounding box center [379, 216] width 0 height 6
radio input "true"
click at [419, 384] on button "Next" at bounding box center [379, 385] width 128 height 32
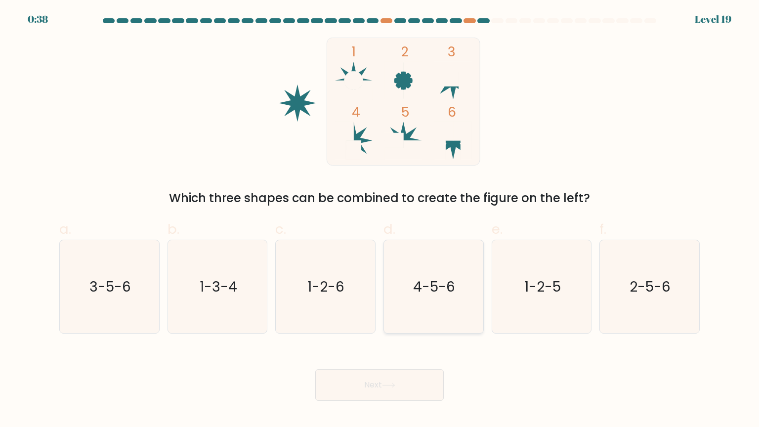
click at [445, 305] on icon "4-5-6" at bounding box center [433, 286] width 93 height 93
click at [380, 220] on input "d. 4-5-6" at bounding box center [379, 216] width 0 height 6
radio input "true"
click at [379, 397] on button "Next" at bounding box center [379, 385] width 128 height 32
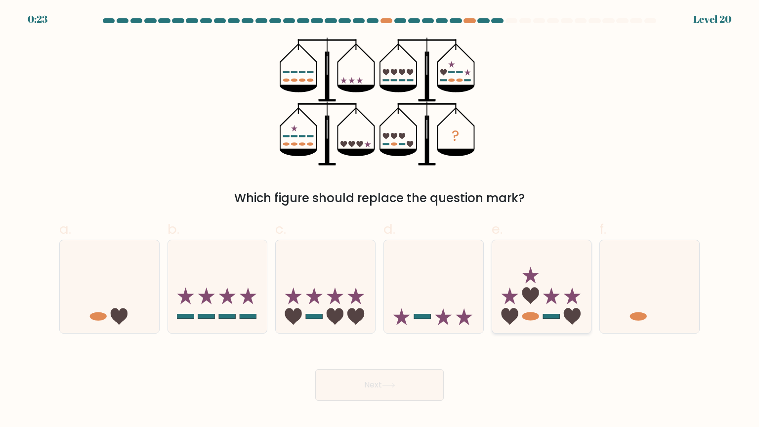
click at [541, 306] on icon at bounding box center [541, 287] width 99 height 82
click at [380, 220] on input "e." at bounding box center [379, 216] width 0 height 6
radio input "true"
click at [391, 381] on button "Next" at bounding box center [379, 385] width 128 height 32
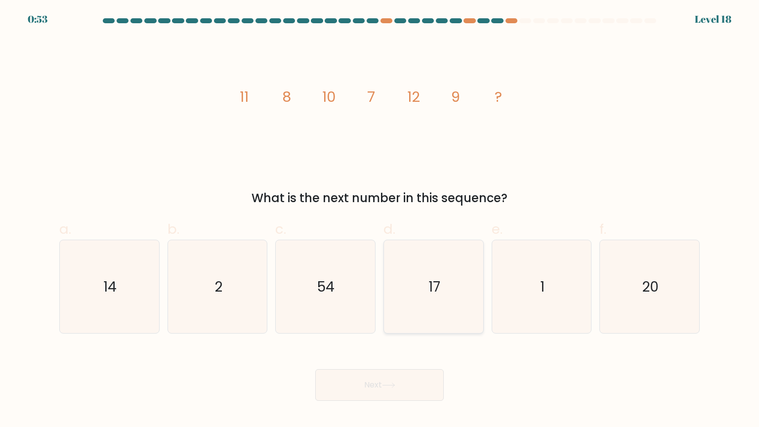
click at [440, 277] on text "17" at bounding box center [434, 286] width 12 height 20
click at [380, 220] on input "d. 17" at bounding box center [379, 216] width 0 height 6
radio input "true"
click at [388, 387] on icon at bounding box center [388, 384] width 13 height 5
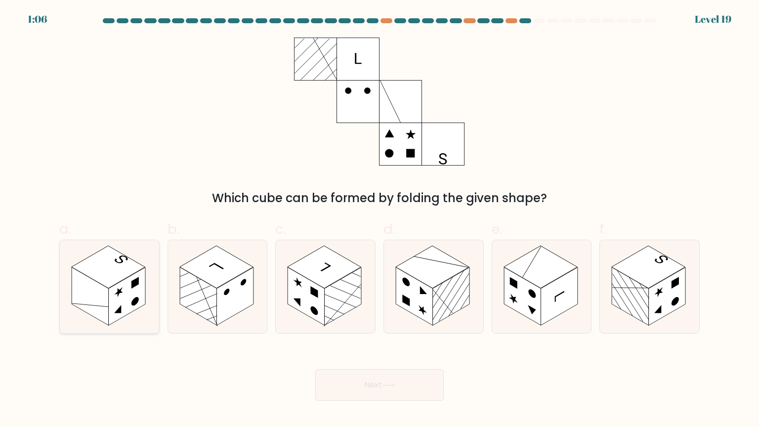
click at [88, 303] on rect at bounding box center [90, 296] width 37 height 58
click at [379, 220] on input "a." at bounding box center [379, 216] width 0 height 6
radio input "true"
click at [402, 391] on button "Next" at bounding box center [379, 385] width 128 height 32
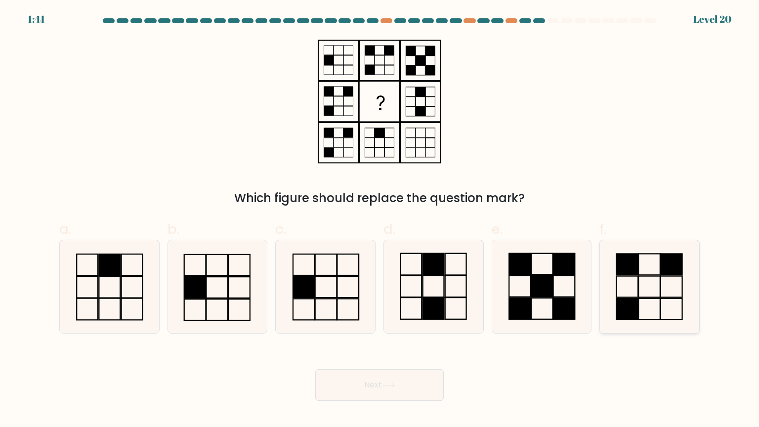
click at [642, 302] on icon at bounding box center [649, 286] width 93 height 93
click at [380, 220] on input "f." at bounding box center [379, 216] width 0 height 6
radio input "true"
click at [399, 381] on button "Next" at bounding box center [379, 385] width 128 height 32
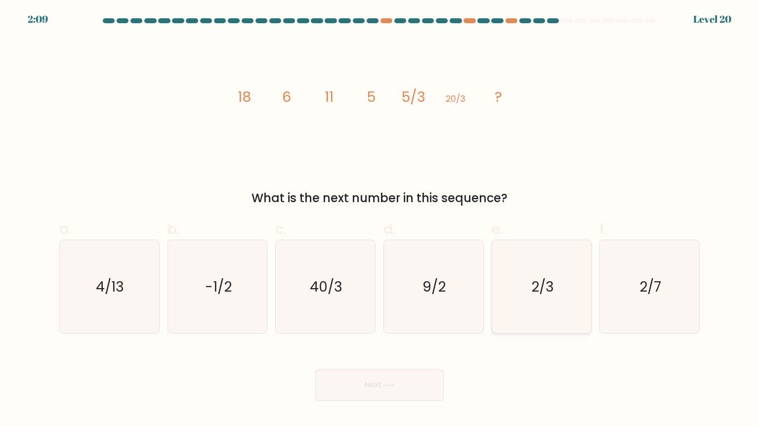
click at [542, 301] on icon "2/3" at bounding box center [541, 286] width 93 height 93
click at [380, 220] on input "e. 2/3" at bounding box center [379, 216] width 0 height 6
radio input "true"
click at [356, 388] on button "Next" at bounding box center [379, 385] width 128 height 32
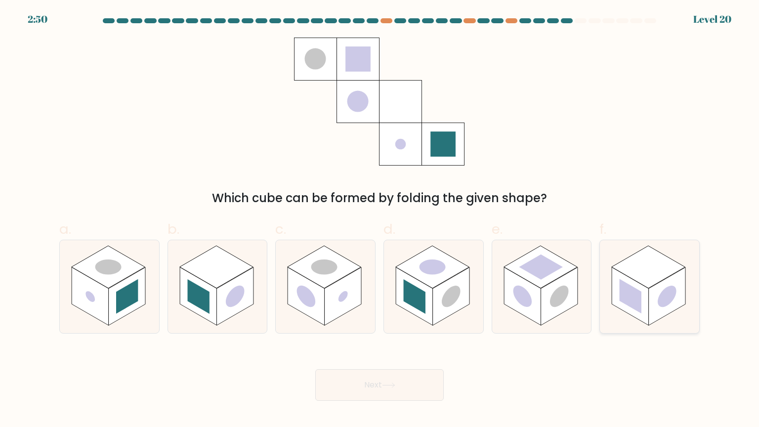
click at [658, 312] on rect at bounding box center [667, 296] width 37 height 58
click at [380, 220] on input "f." at bounding box center [379, 216] width 0 height 6
radio input "true"
click at [351, 382] on button "Next" at bounding box center [379, 385] width 128 height 32
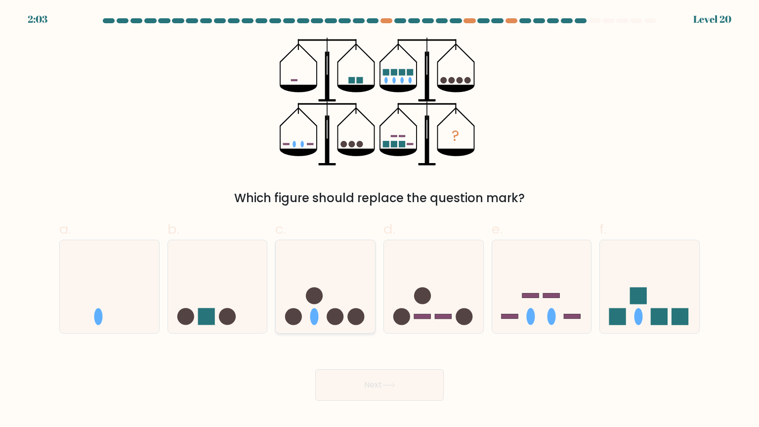
click at [306, 303] on icon at bounding box center [325, 287] width 99 height 82
click at [379, 220] on input "c." at bounding box center [379, 216] width 0 height 6
radio input "true"
click at [335, 381] on button "Next" at bounding box center [379, 385] width 128 height 32
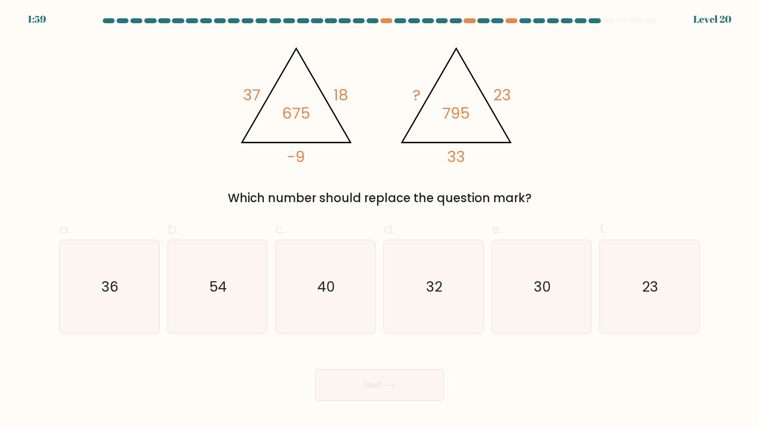
click at [220, 379] on div "Next" at bounding box center [379, 372] width 652 height 55
click at [96, 288] on icon "36" at bounding box center [109, 286] width 93 height 93
click at [379, 220] on input "a. 36" at bounding box center [379, 216] width 0 height 6
radio input "true"
click at [351, 387] on button "Next" at bounding box center [379, 385] width 128 height 32
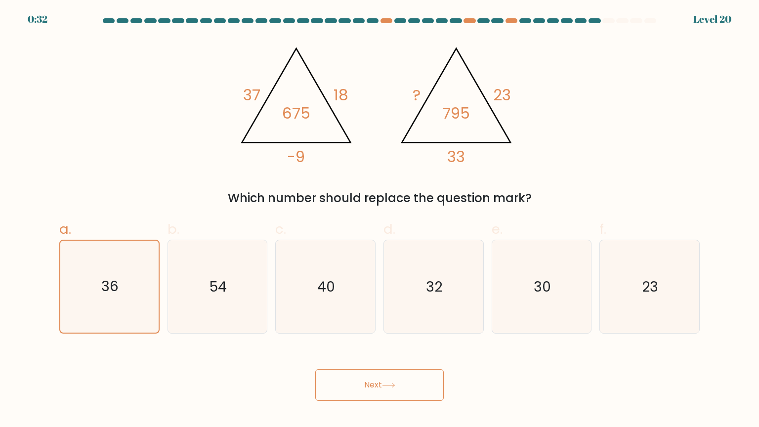
click at [372, 385] on button "Next" at bounding box center [379, 385] width 128 height 32
click at [424, 392] on button "Next" at bounding box center [379, 385] width 128 height 32
click at [357, 390] on button "Next" at bounding box center [379, 385] width 128 height 32
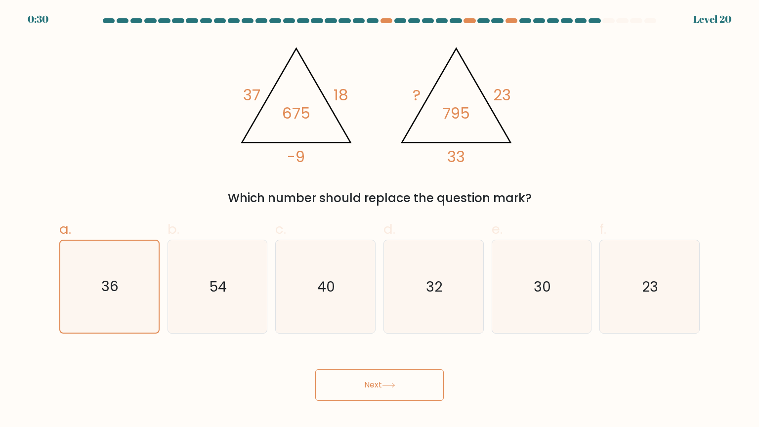
click at [357, 390] on button "Next" at bounding box center [379, 385] width 128 height 32
click at [434, 388] on button "Next" at bounding box center [379, 385] width 128 height 32
click at [425, 392] on button "Next" at bounding box center [379, 385] width 128 height 32
click at [417, 397] on button "Next" at bounding box center [379, 385] width 128 height 32
click at [403, 400] on button "Next" at bounding box center [379, 385] width 128 height 32
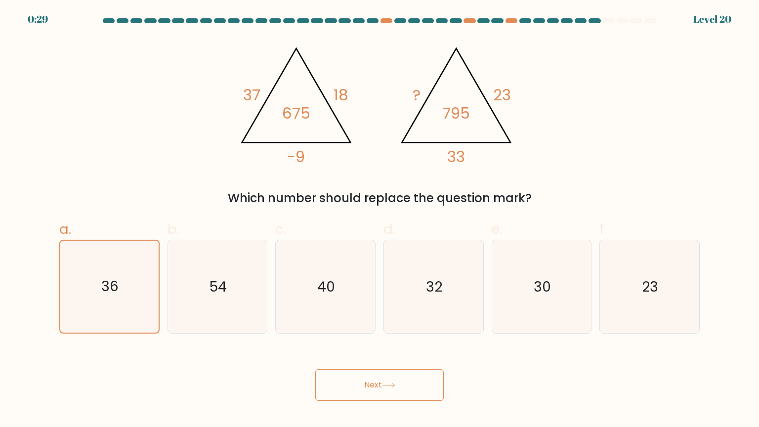
click at [410, 399] on button "Next" at bounding box center [379, 385] width 128 height 32
click at [155, 304] on icon "36" at bounding box center [109, 286] width 93 height 93
click at [379, 220] on input "a. 36" at bounding box center [379, 216] width 0 height 6
radio input "true"
click at [389, 372] on button "Next" at bounding box center [379, 385] width 128 height 32
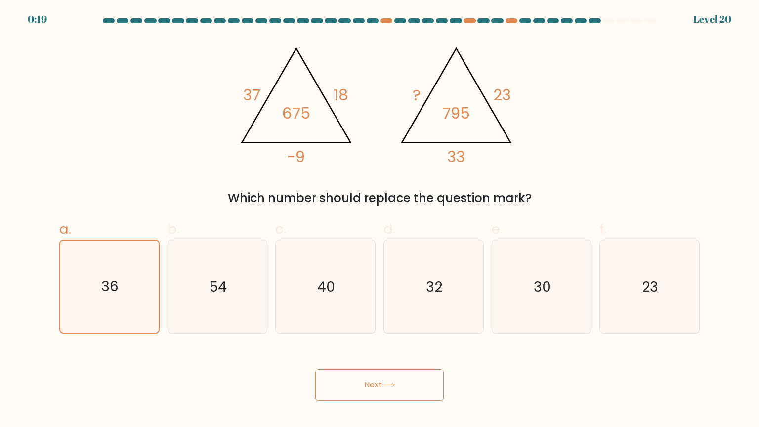
click at [389, 372] on button "Next" at bounding box center [379, 385] width 128 height 32
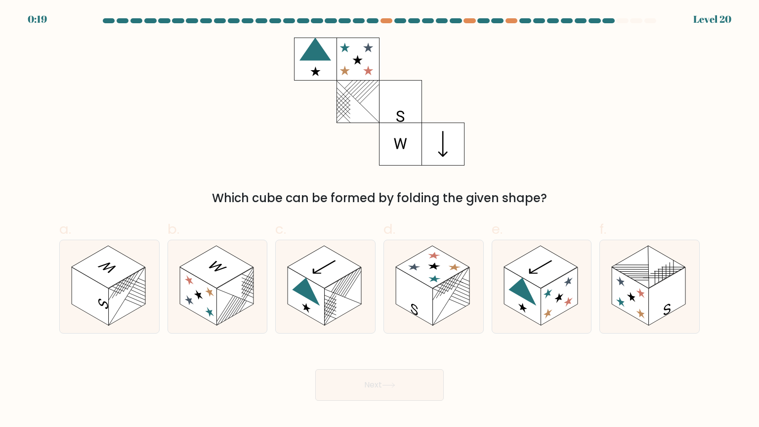
click at [389, 372] on button "Next" at bounding box center [379, 385] width 128 height 32
click at [250, 368] on div "Next" at bounding box center [379, 372] width 652 height 55
click at [528, 289] on icon at bounding box center [522, 287] width 28 height 36
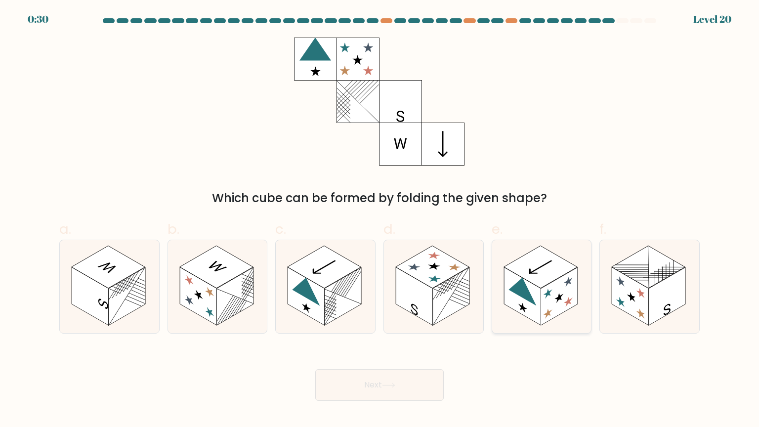
click at [380, 220] on input "e." at bounding box center [379, 216] width 0 height 6
radio input "true"
click at [374, 390] on button "Next" at bounding box center [379, 385] width 128 height 32
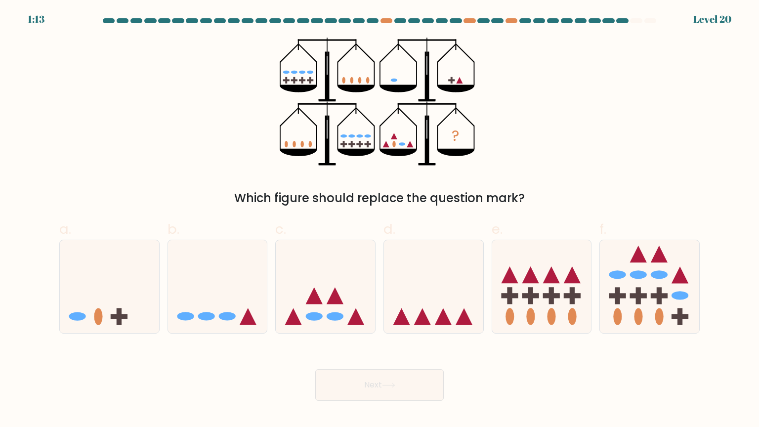
click at [180, 385] on div "Next" at bounding box center [379, 372] width 652 height 55
click at [98, 294] on icon at bounding box center [109, 287] width 99 height 82
click at [379, 220] on input "a." at bounding box center [379, 216] width 0 height 6
radio input "true"
click at [356, 377] on button "Next" at bounding box center [379, 385] width 128 height 32
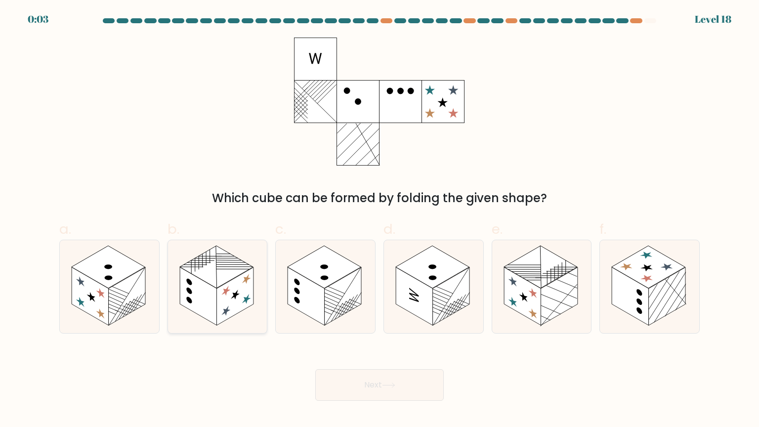
click at [248, 300] on rect at bounding box center [234, 296] width 37 height 58
click at [379, 220] on input "b." at bounding box center [379, 216] width 0 height 6
radio input "true"
click at [364, 390] on button "Next" at bounding box center [379, 385] width 128 height 32
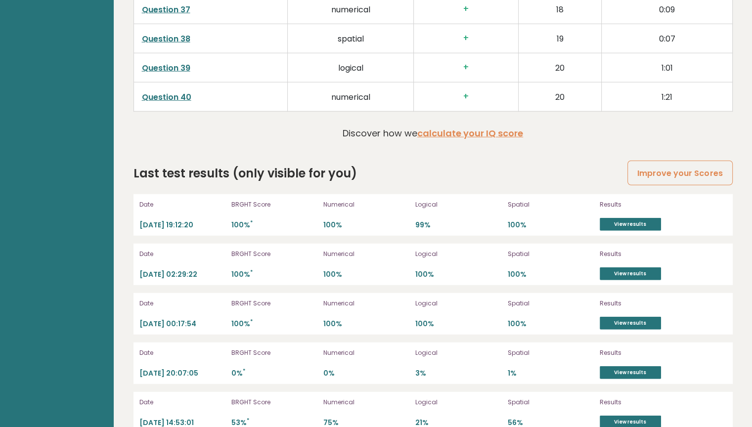
scroll to position [2635, 0]
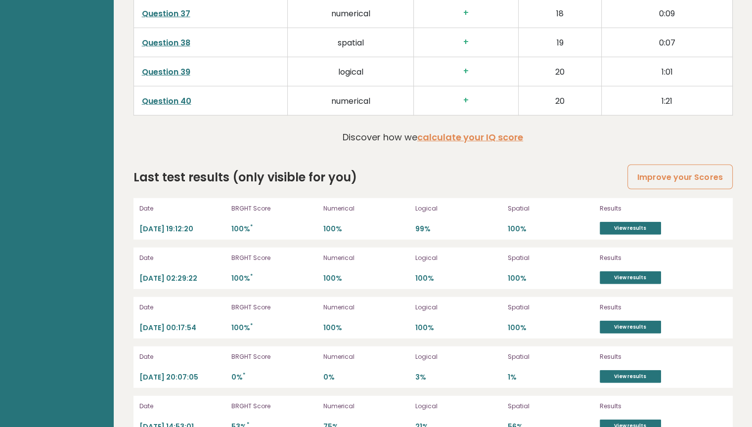
click at [630, 212] on div "Results View results" at bounding box center [651, 219] width 104 height 32
click at [627, 223] on link "View results" at bounding box center [629, 228] width 61 height 13
